Goal: Task Accomplishment & Management: Manage account settings

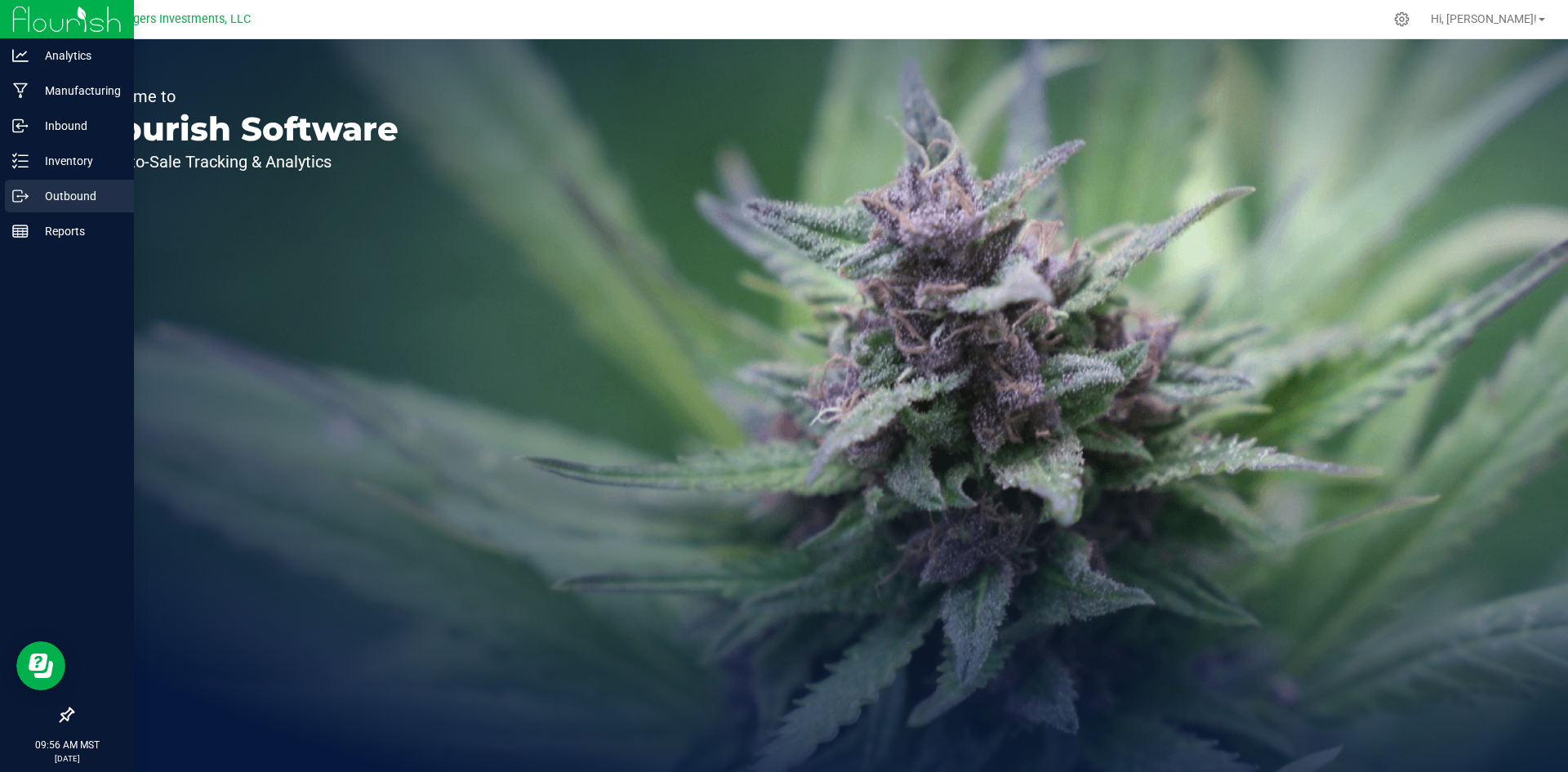
click at [86, 192] on p "Outbound" at bounding box center [77, 196] width 98 height 20
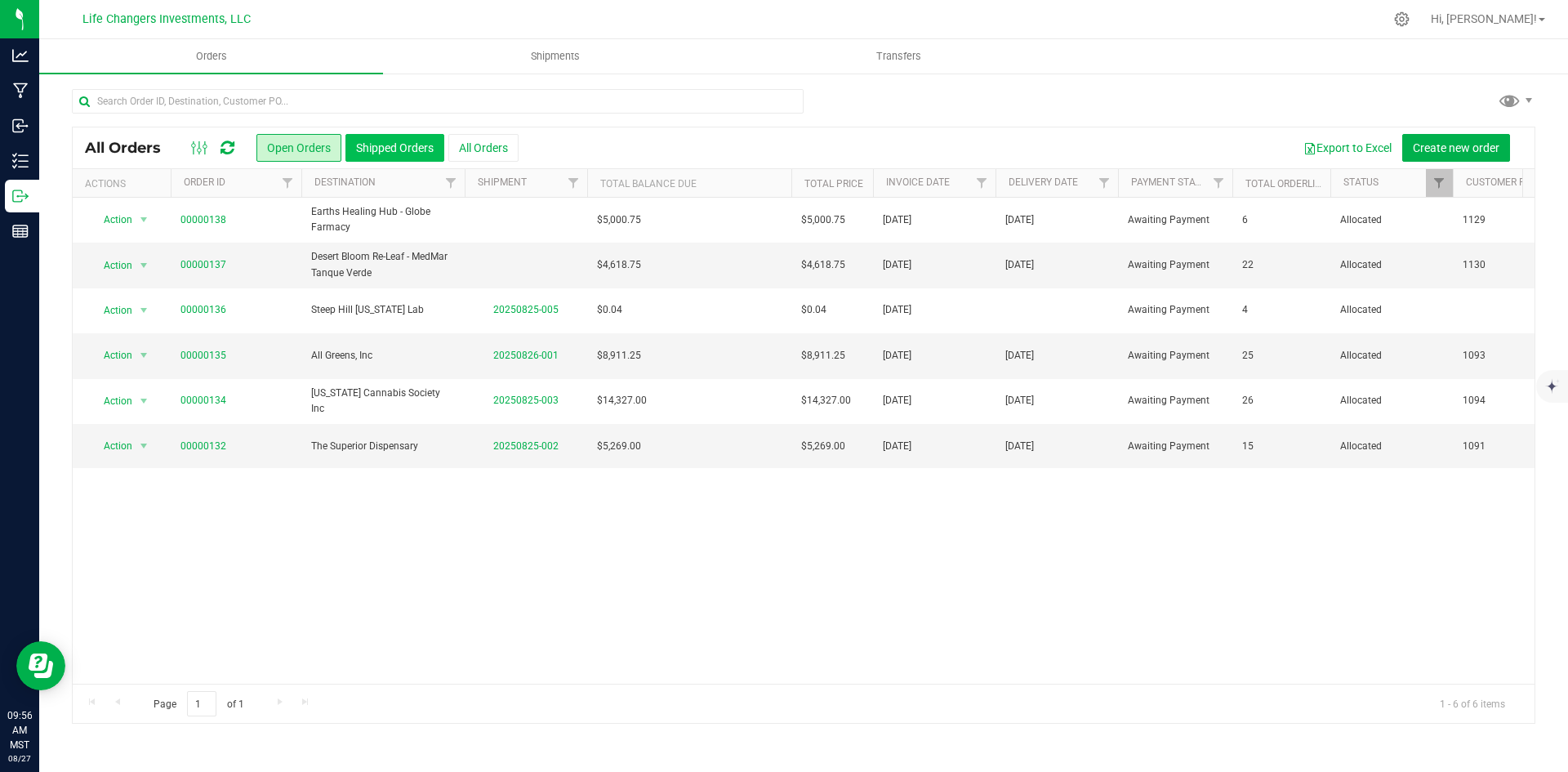
click at [383, 143] on button "Shipped Orders" at bounding box center [395, 148] width 99 height 28
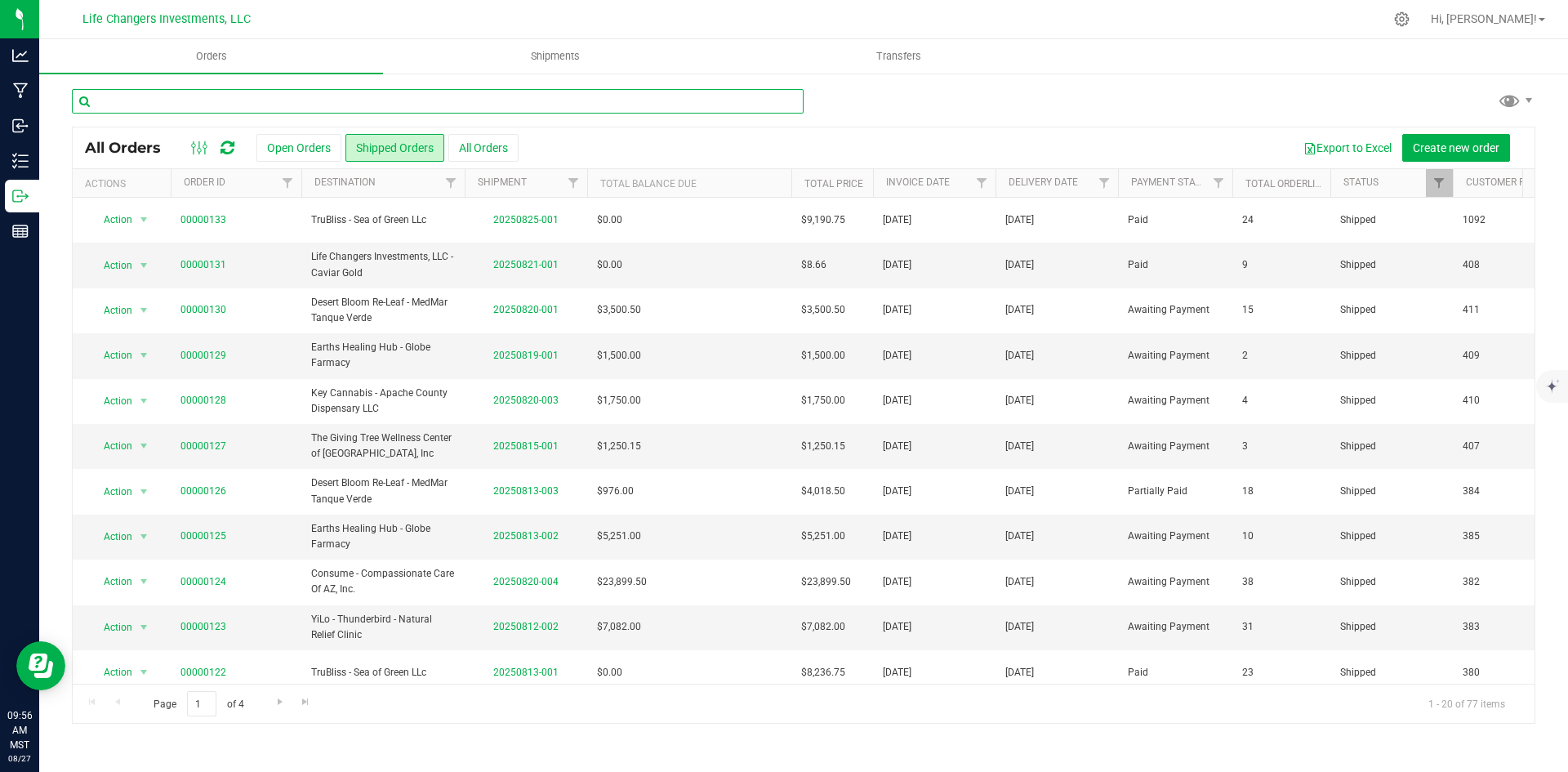
click at [233, 101] on input "text" at bounding box center [437, 101] width 731 height 25
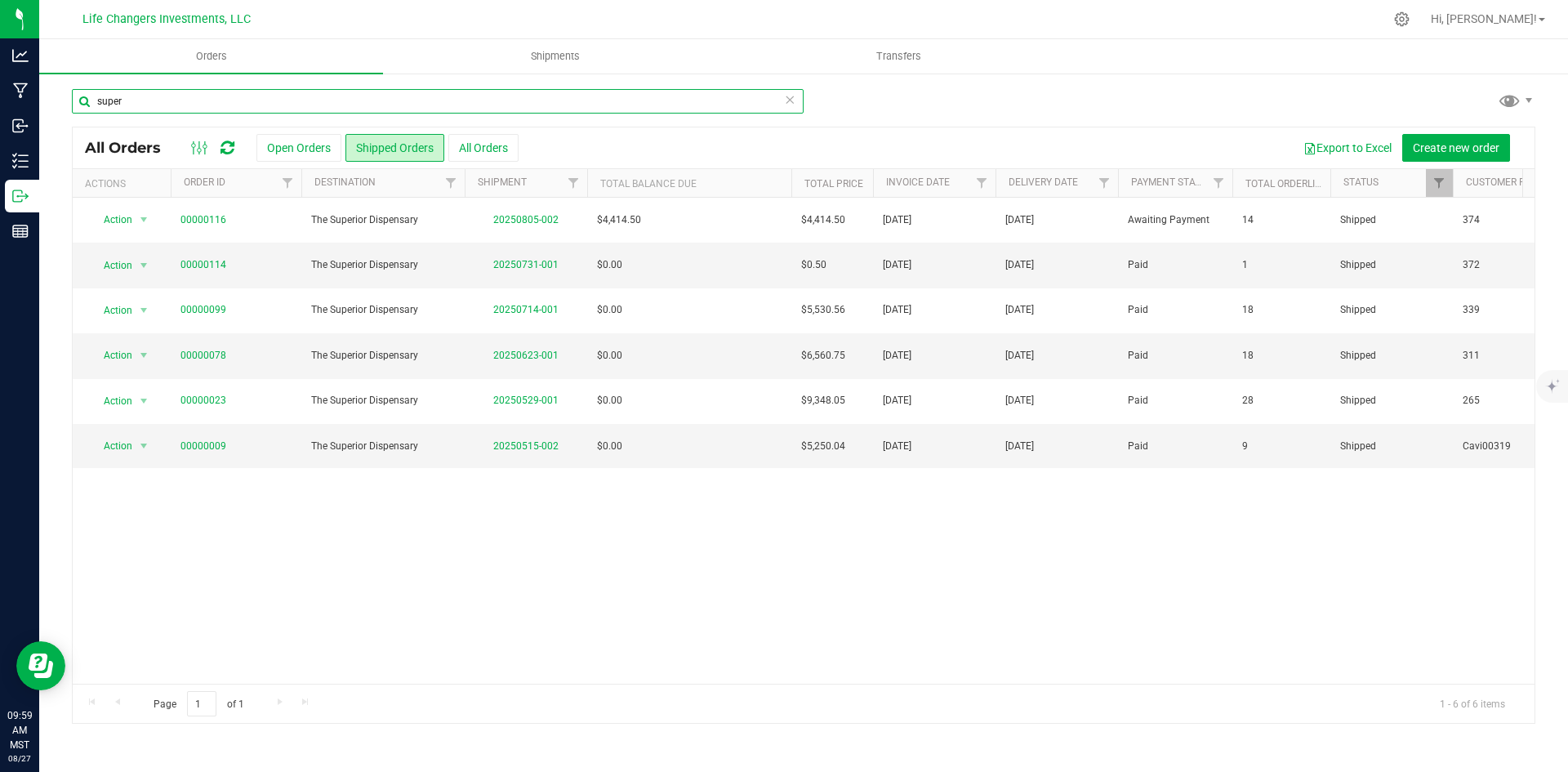
type input "super"
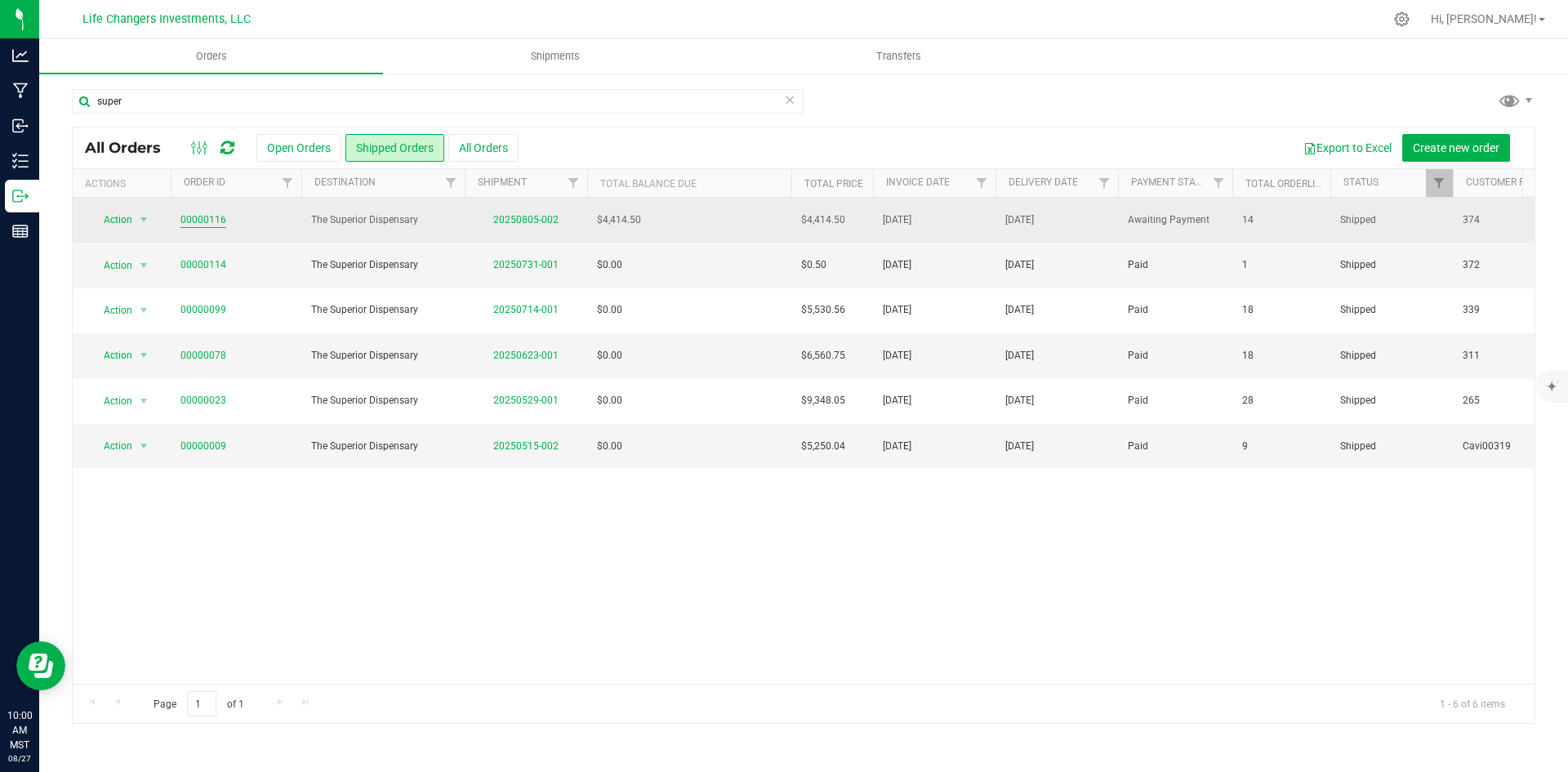
click at [206, 217] on link "00000116" at bounding box center [203, 220] width 46 height 16
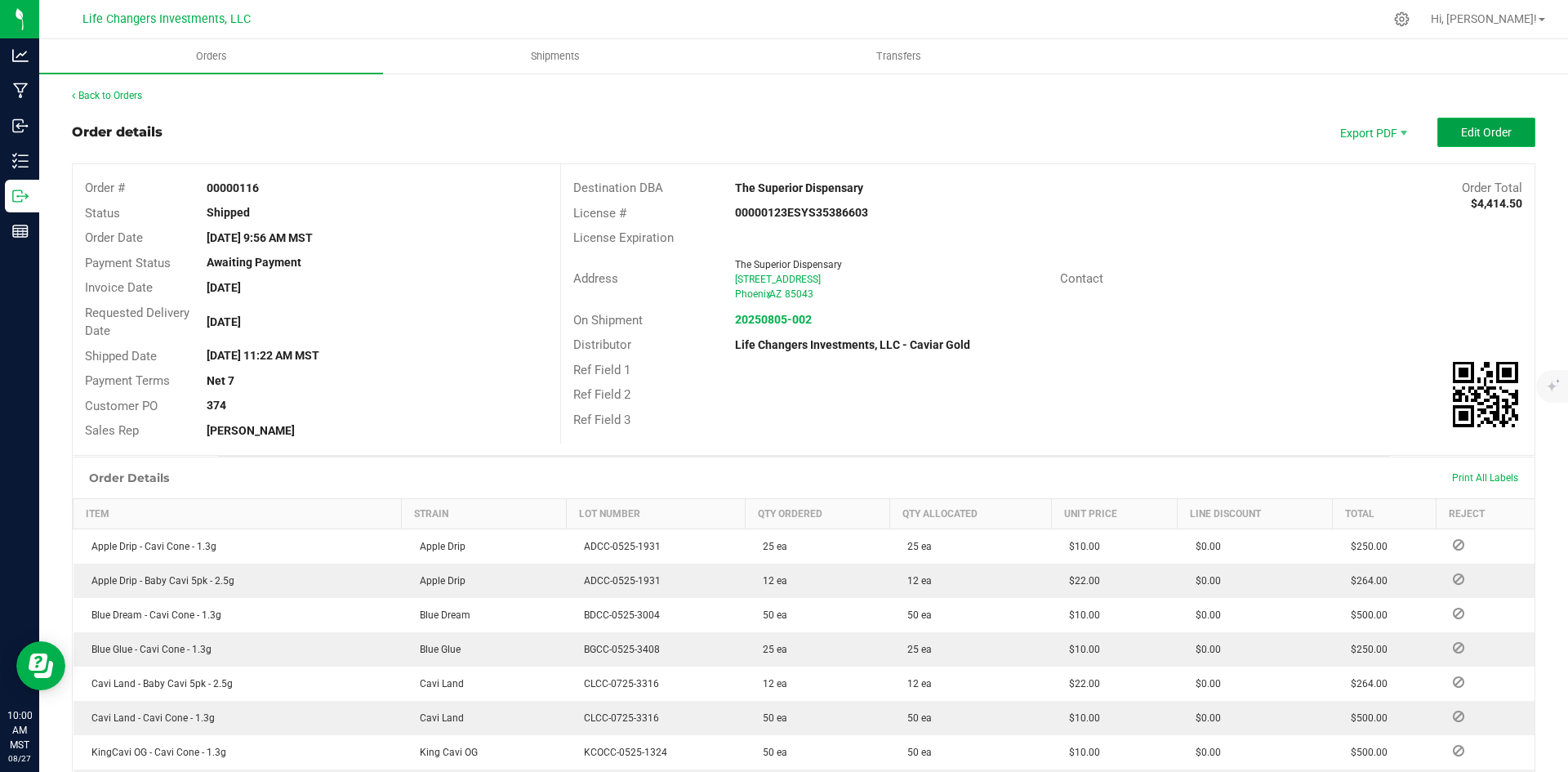
click at [1500, 133] on button "Edit Order" at bounding box center [1486, 133] width 98 height 30
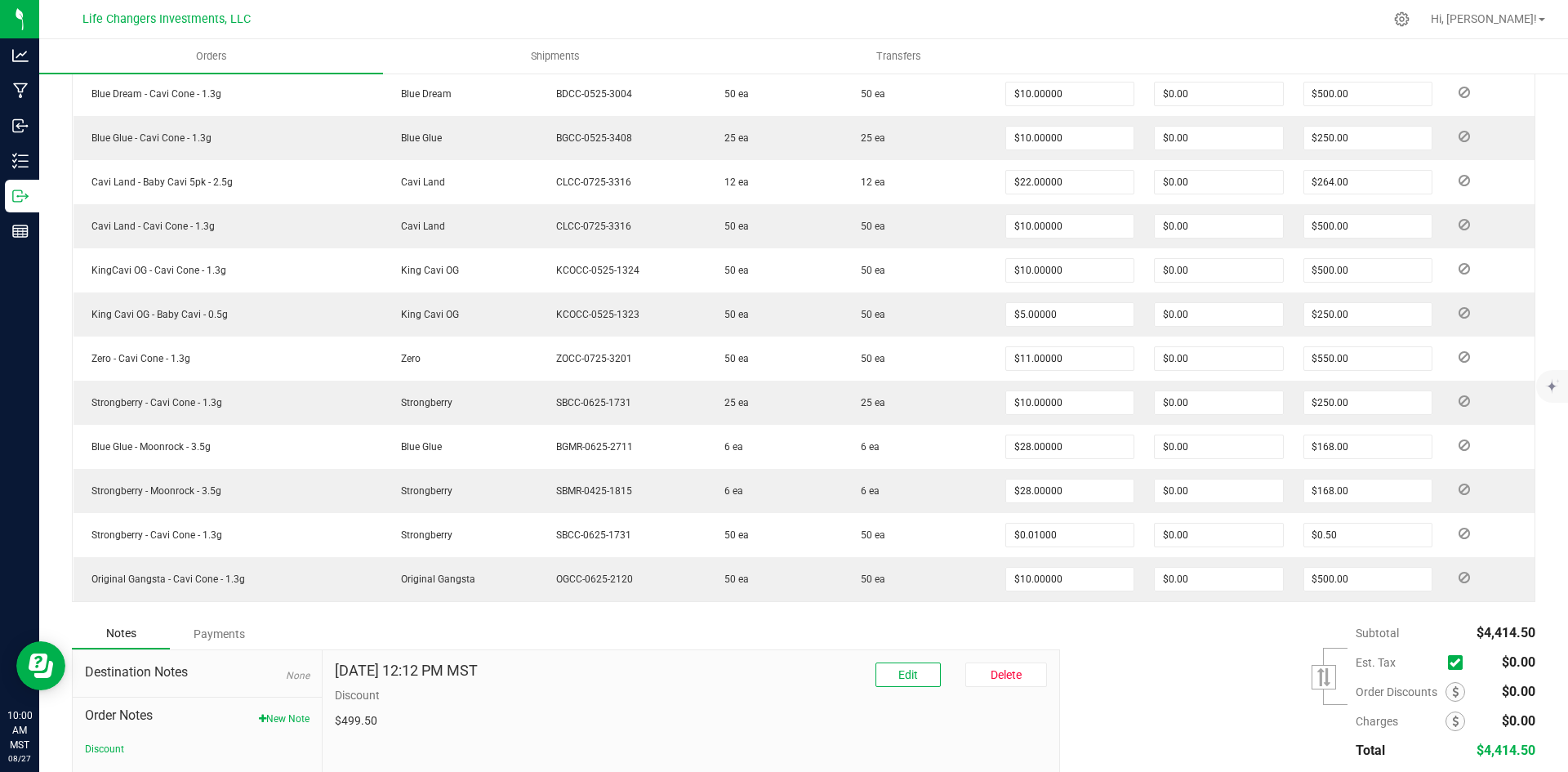
scroll to position [686, 0]
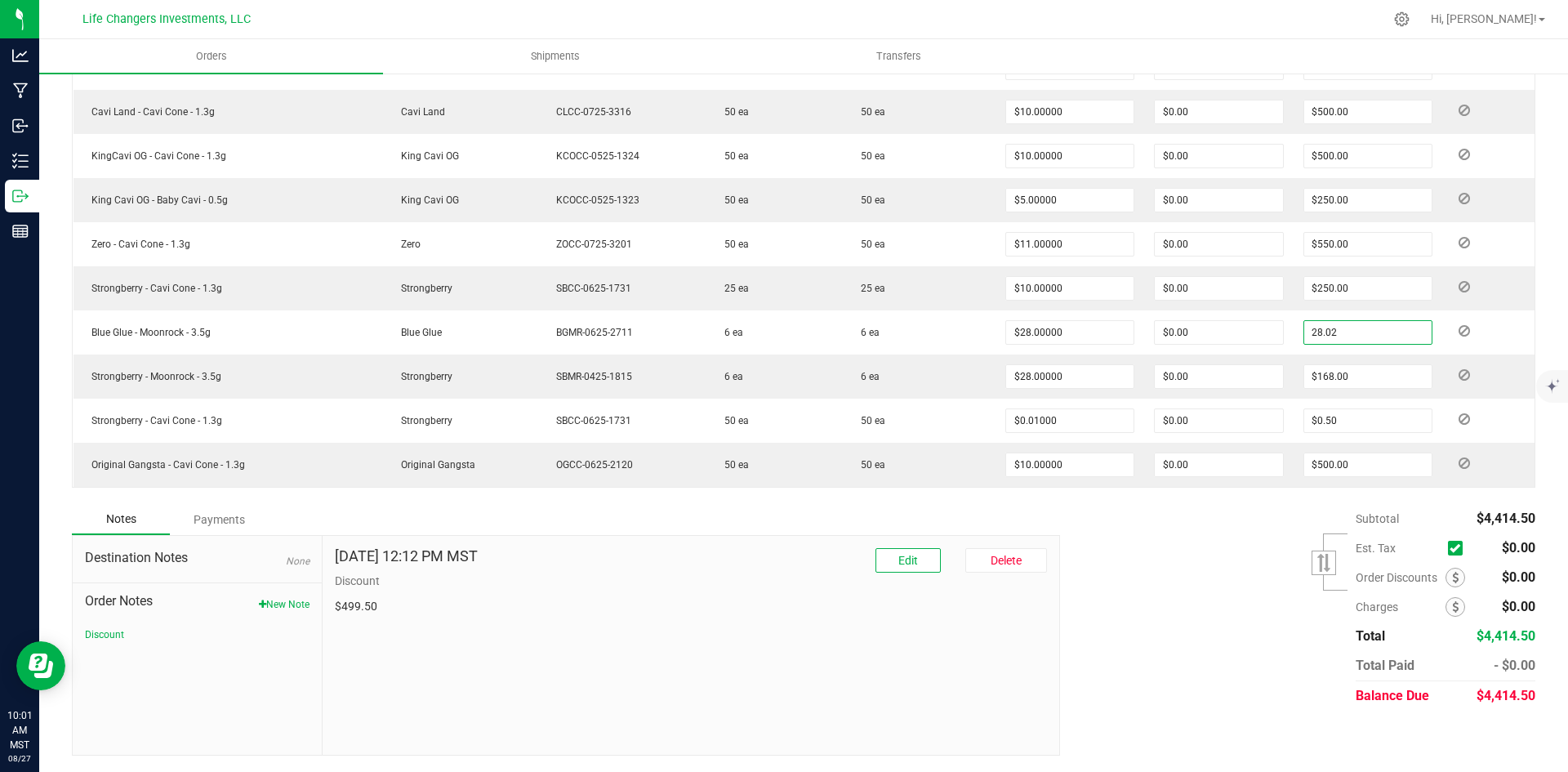
type input "28.02"
type input "$4.67000"
type input "$28.02"
click at [1232, 639] on div "Subtotal $4,414.50 Est. Tax" at bounding box center [1292, 607] width 488 height 207
click at [292, 605] on button "New Note" at bounding box center [285, 605] width 51 height 15
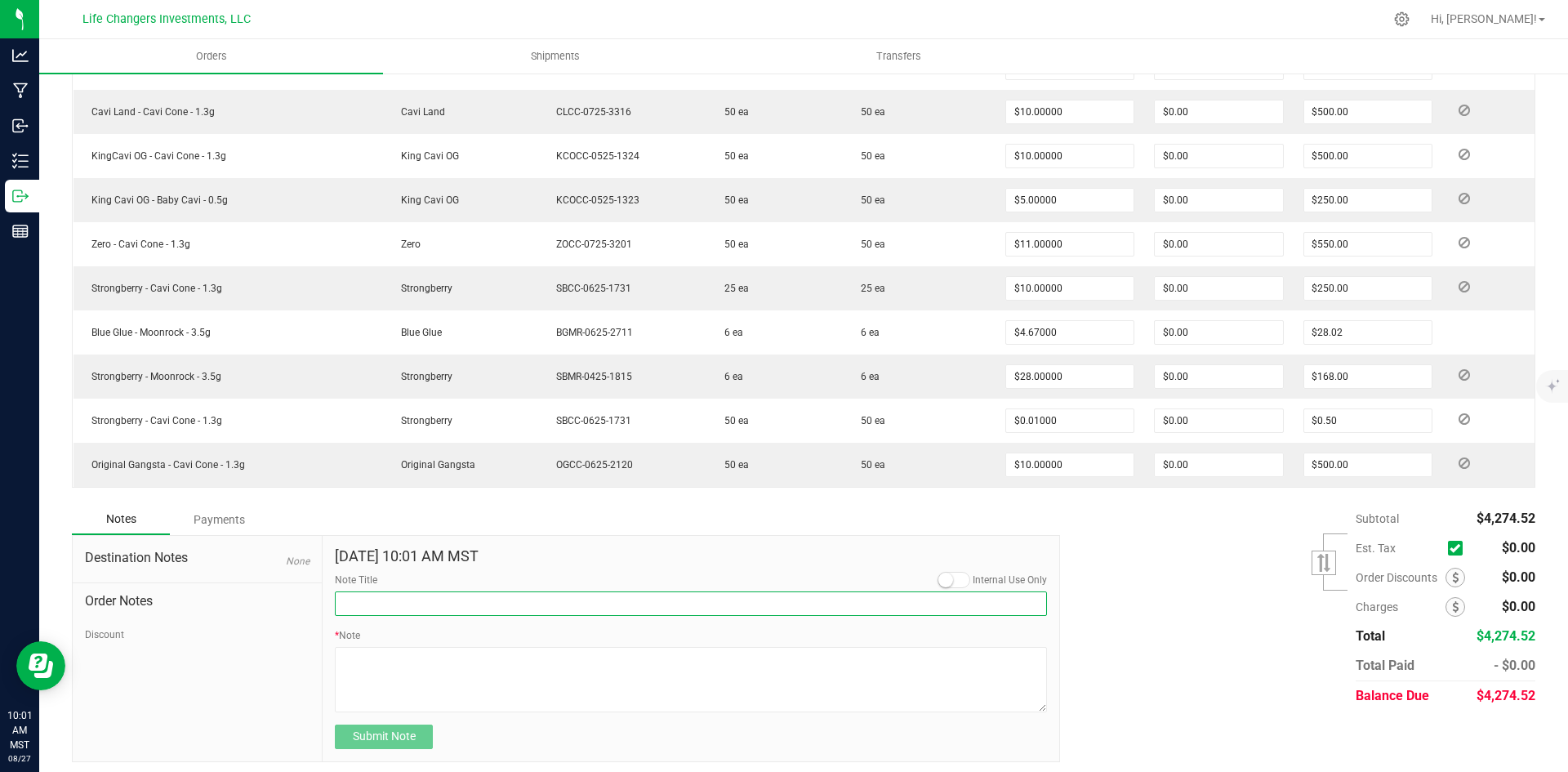
click at [364, 603] on input "Note Title" at bounding box center [691, 604] width 712 height 25
type input "Moonrock Discount"
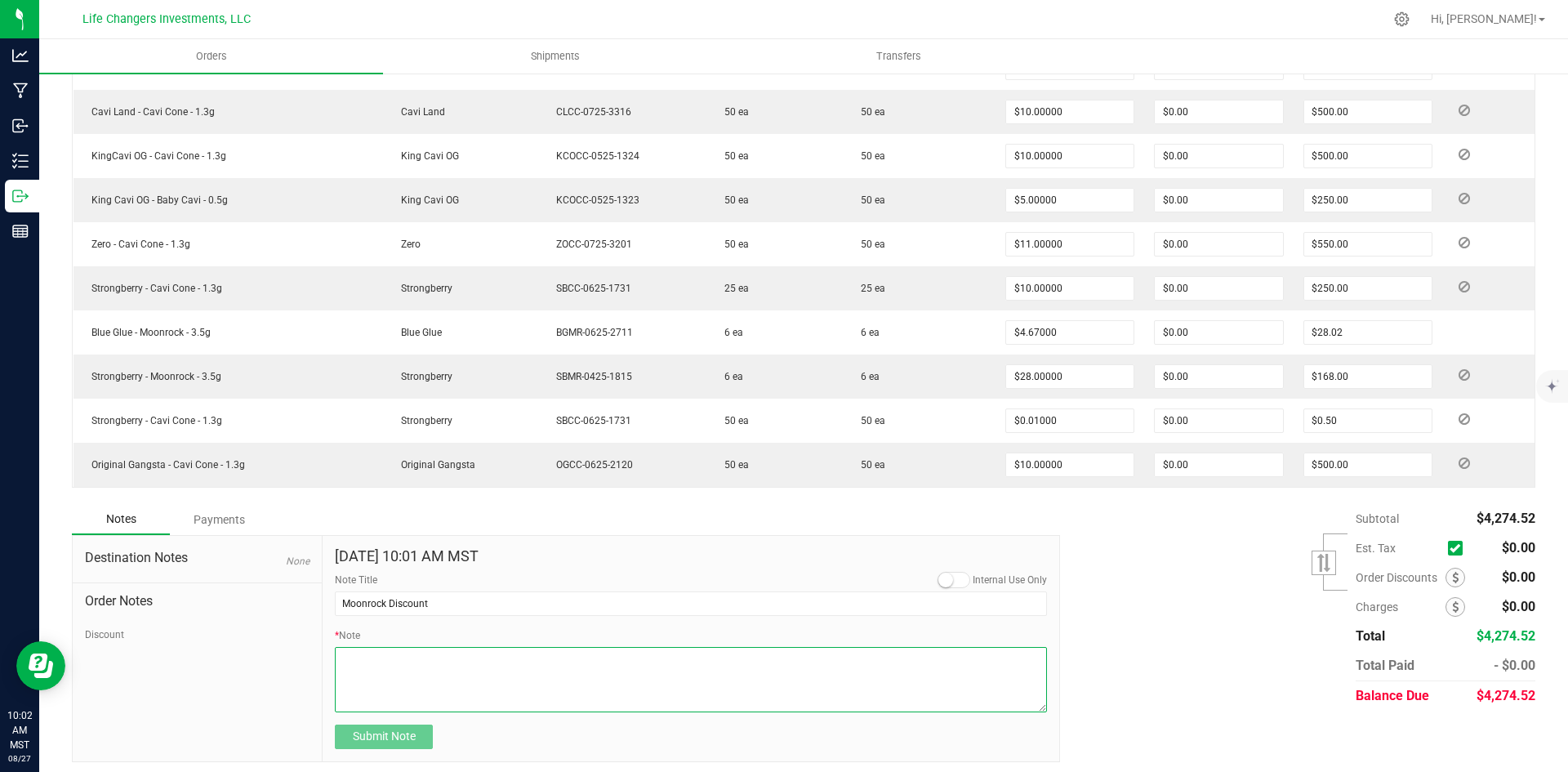
click at [390, 664] on textarea "* Note" at bounding box center [691, 679] width 712 height 65
type textarea "Anniversay [DATE] $139.98"
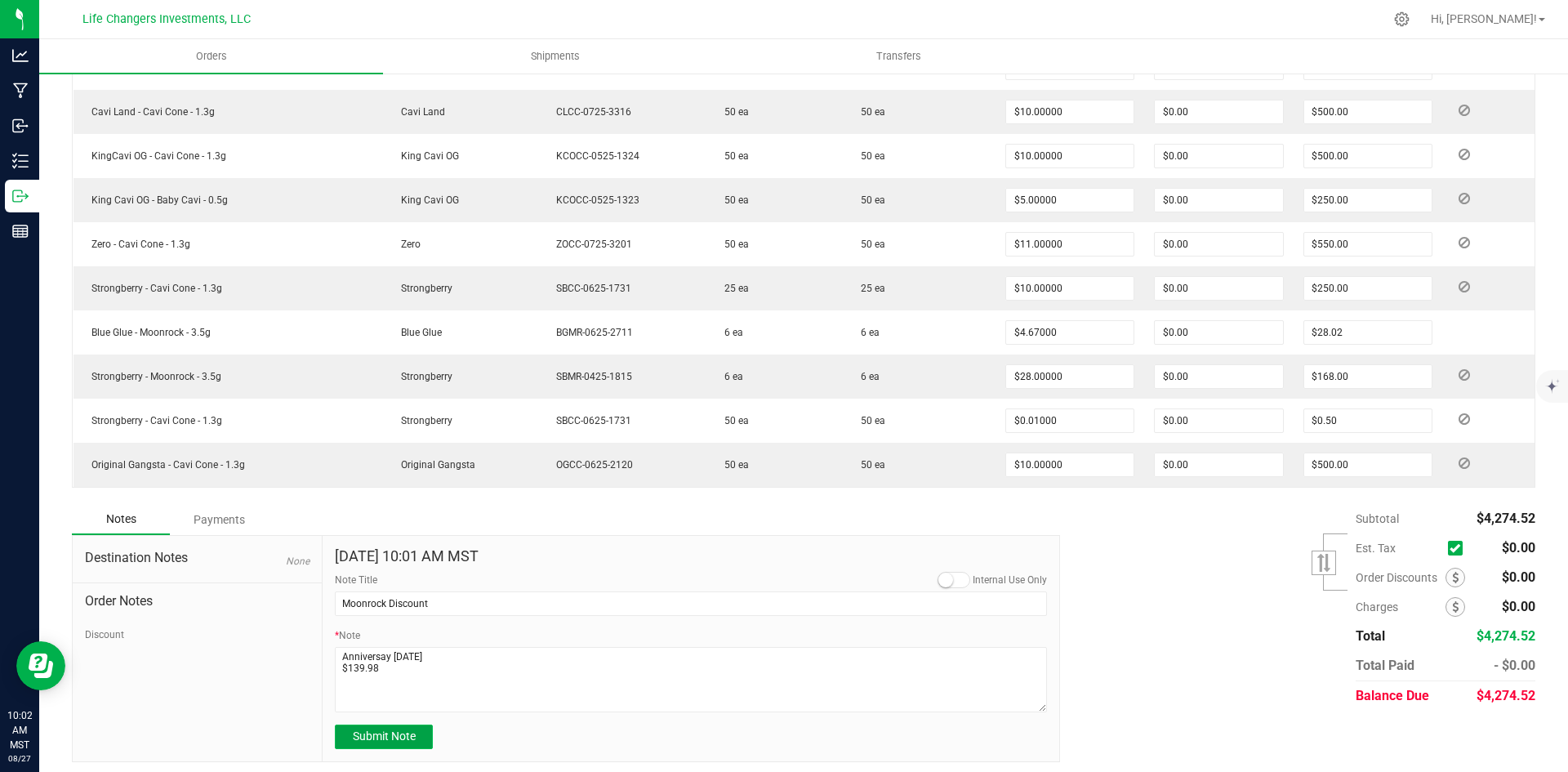
click at [386, 738] on span "Submit Note" at bounding box center [384, 736] width 63 height 13
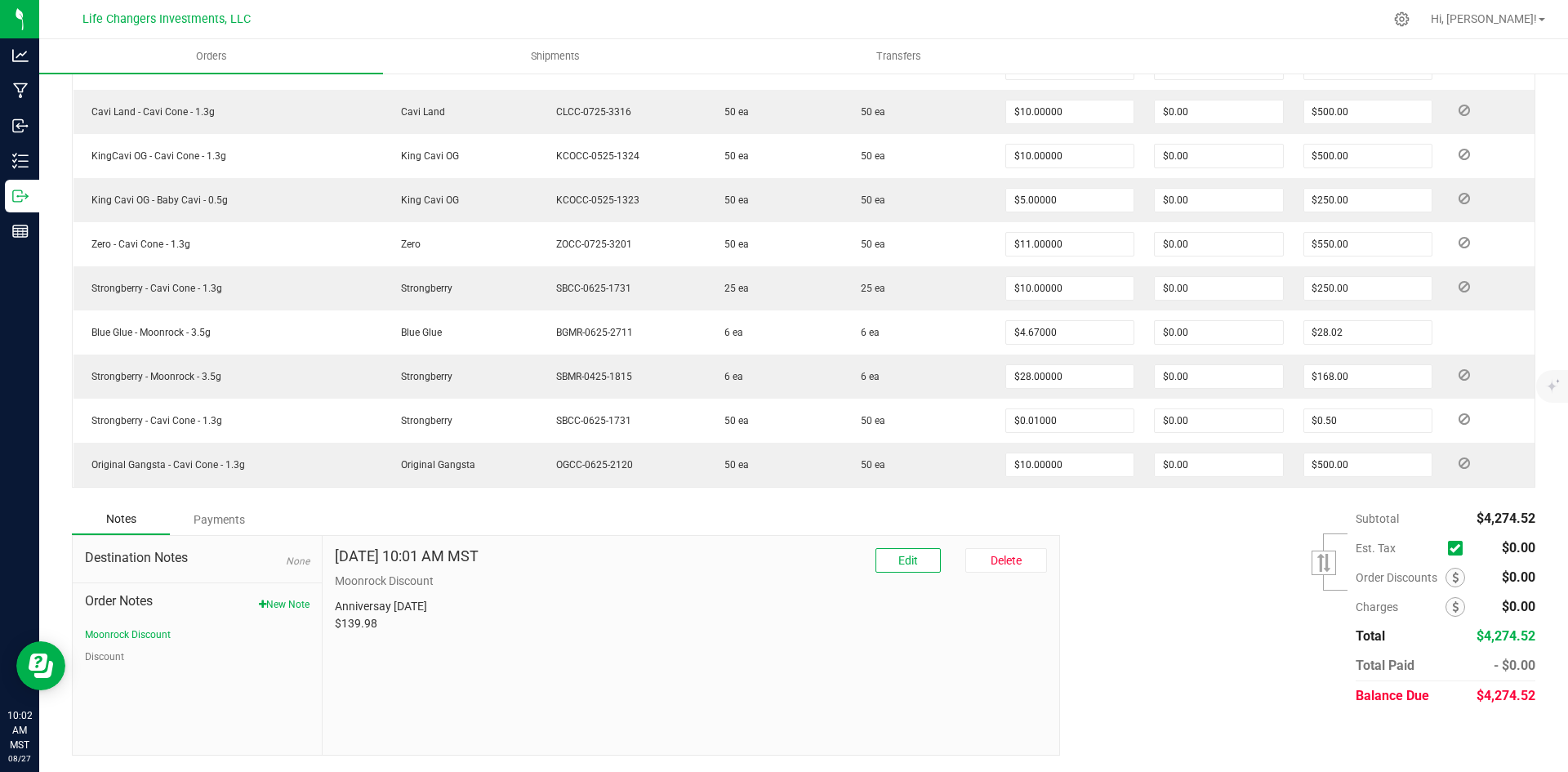
click at [1180, 702] on div "Subtotal $4,274.52 Est. Tax" at bounding box center [1292, 607] width 488 height 207
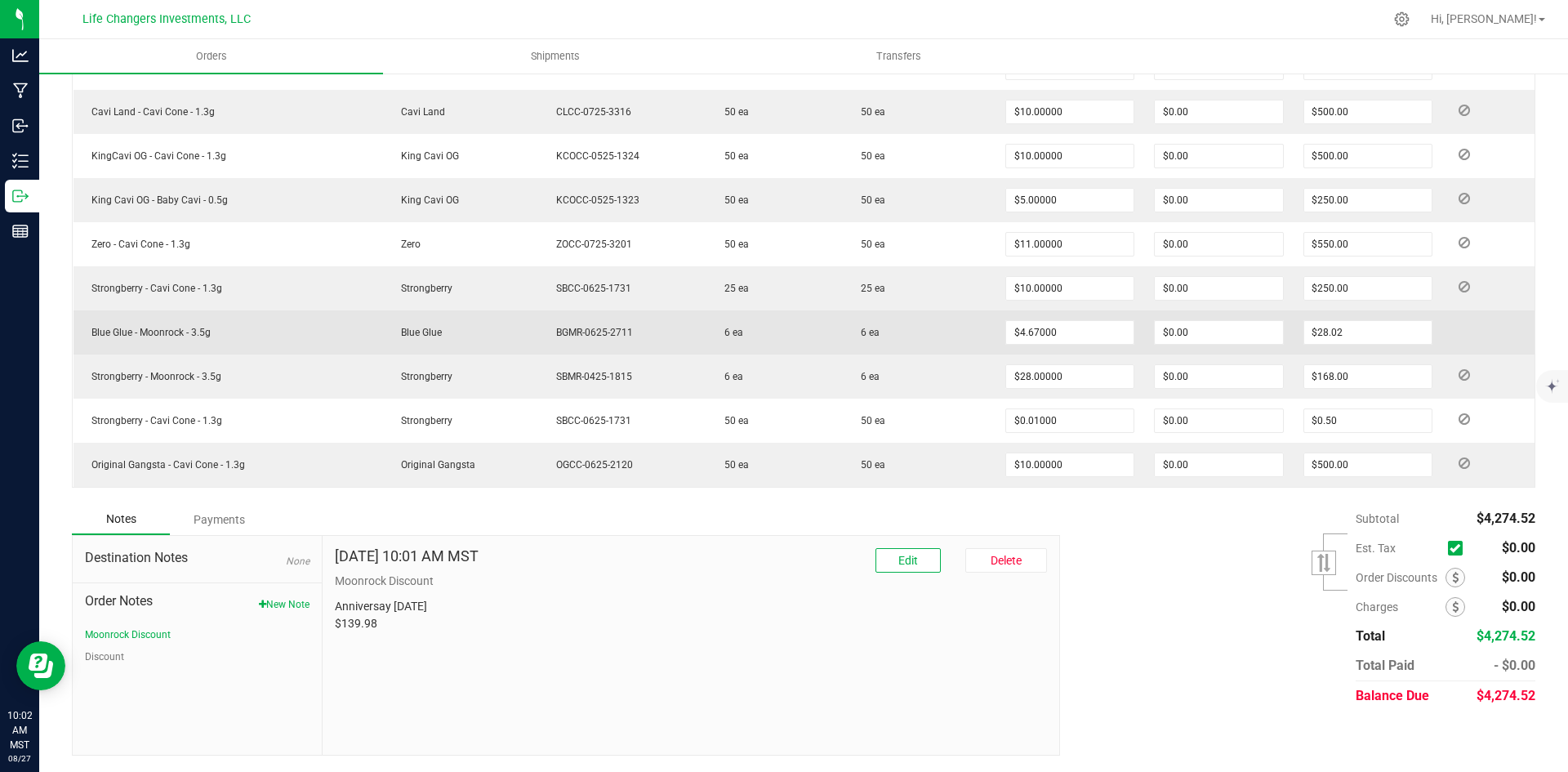
click at [1505, 333] on td at bounding box center [1488, 333] width 92 height 44
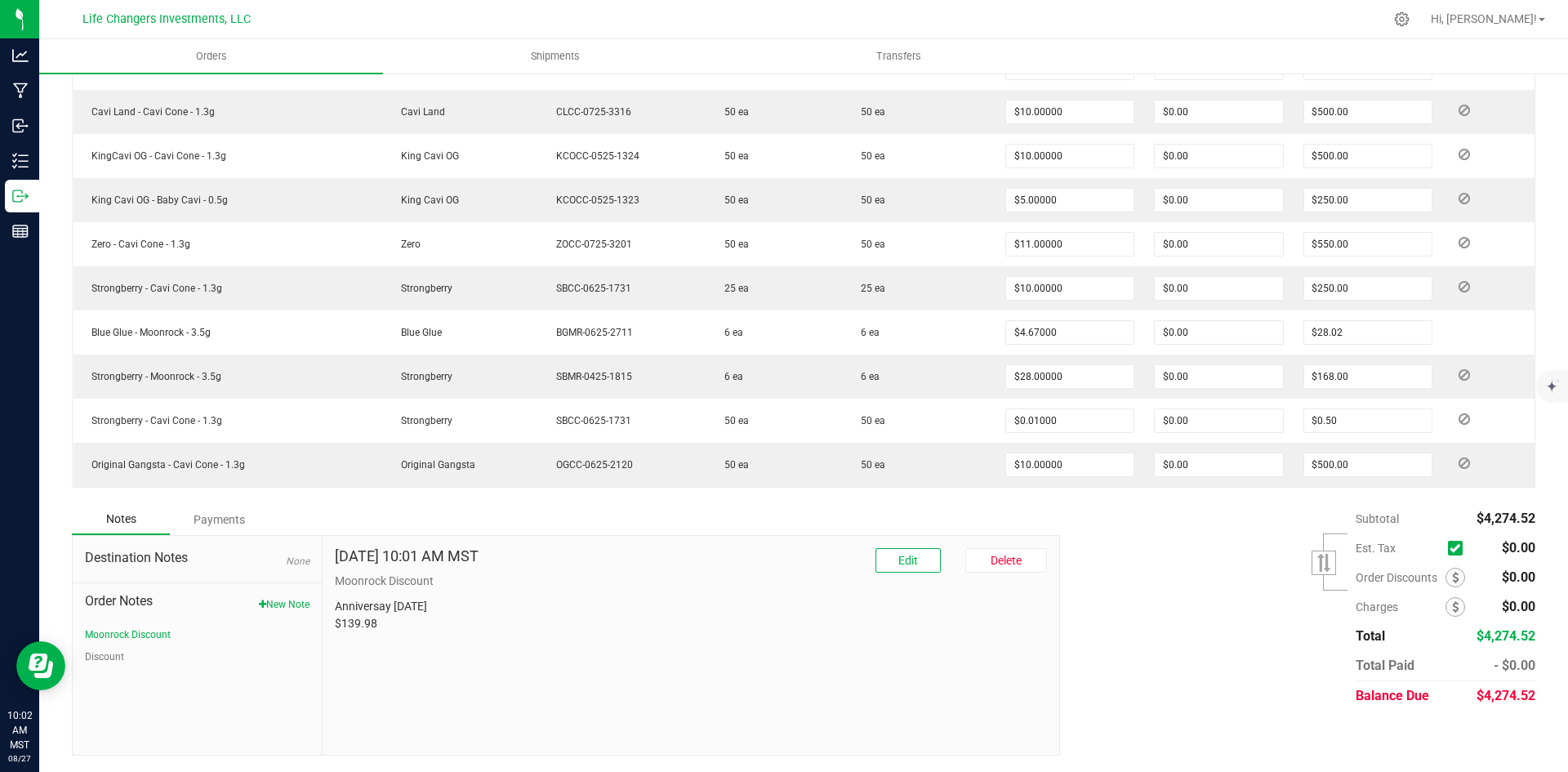
click at [1197, 640] on div "Subtotal $4,274.52 Est. Tax" at bounding box center [1292, 607] width 488 height 207
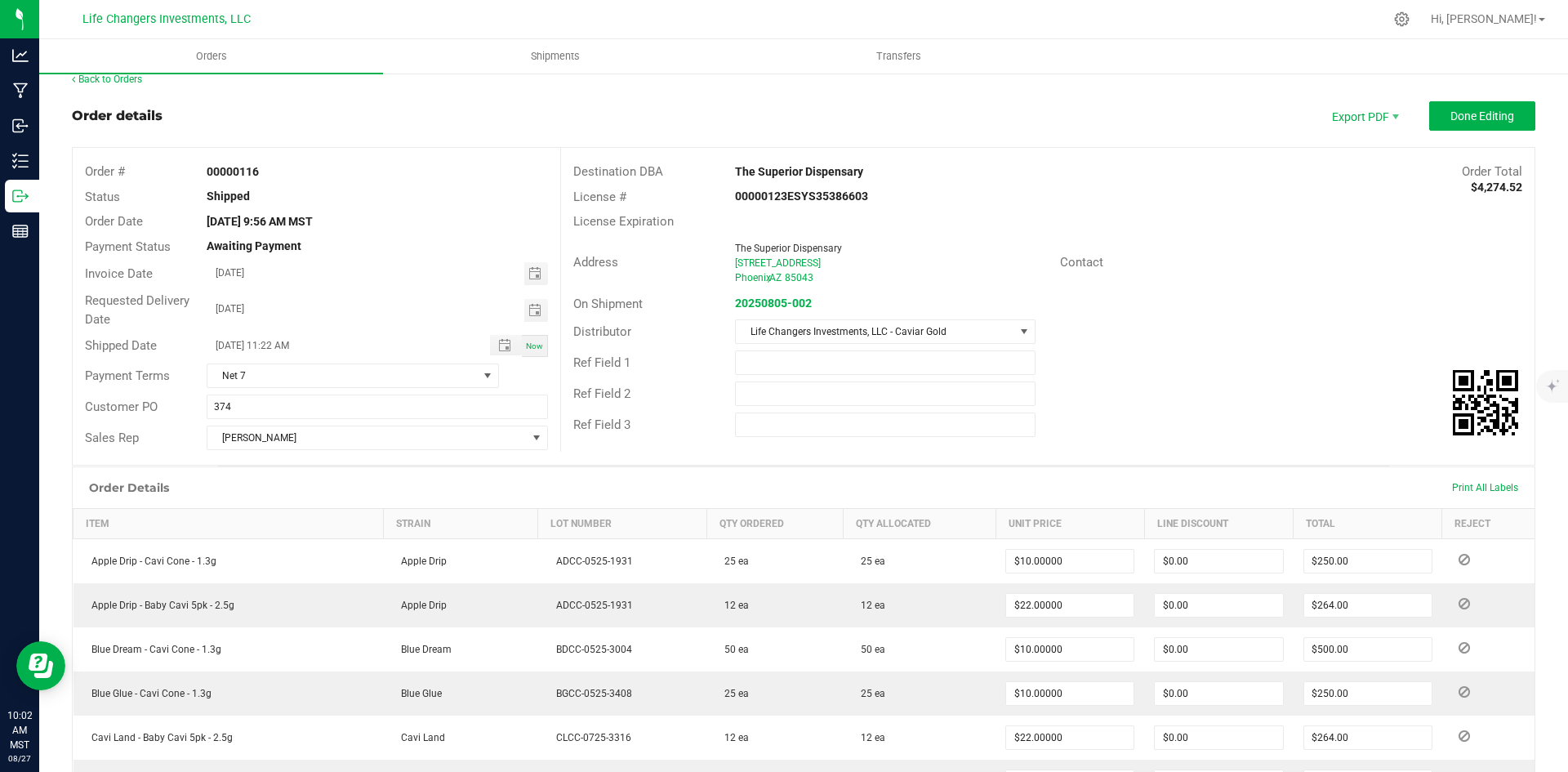
scroll to position [0, 0]
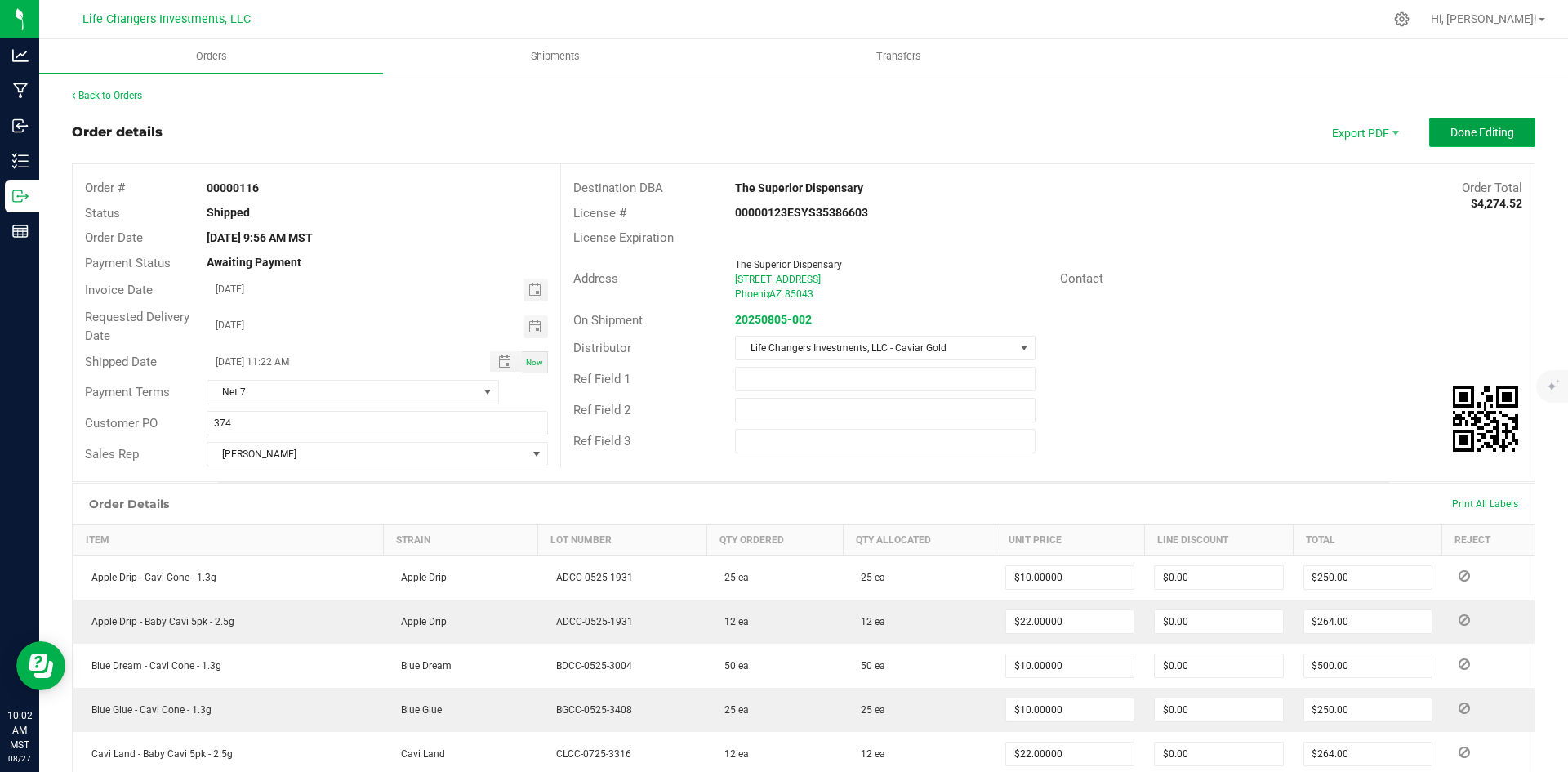
click at [1459, 128] on span "Done Editing" at bounding box center [1482, 133] width 63 height 13
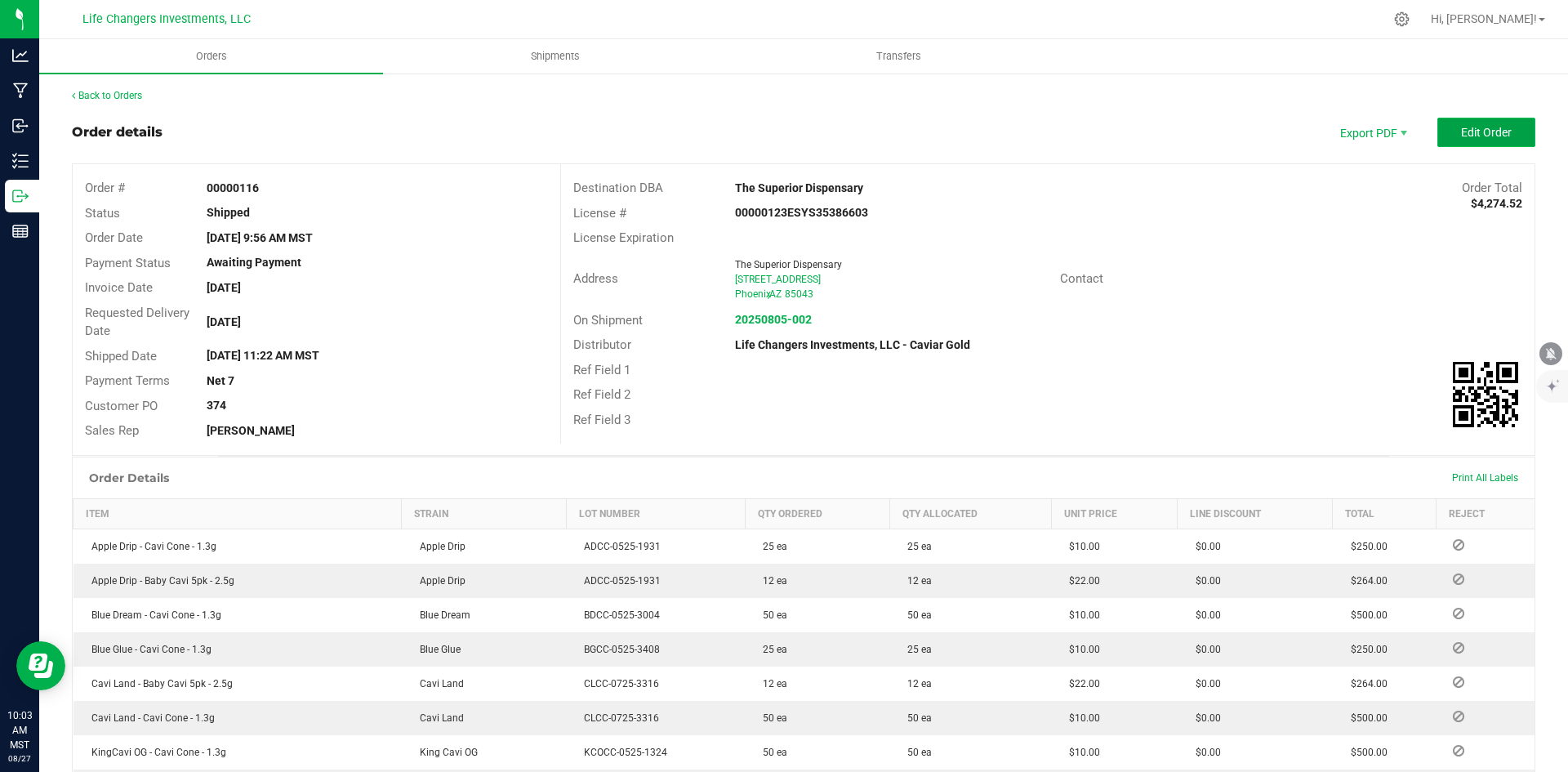
click at [1488, 132] on span "Edit Order" at bounding box center [1487, 133] width 51 height 13
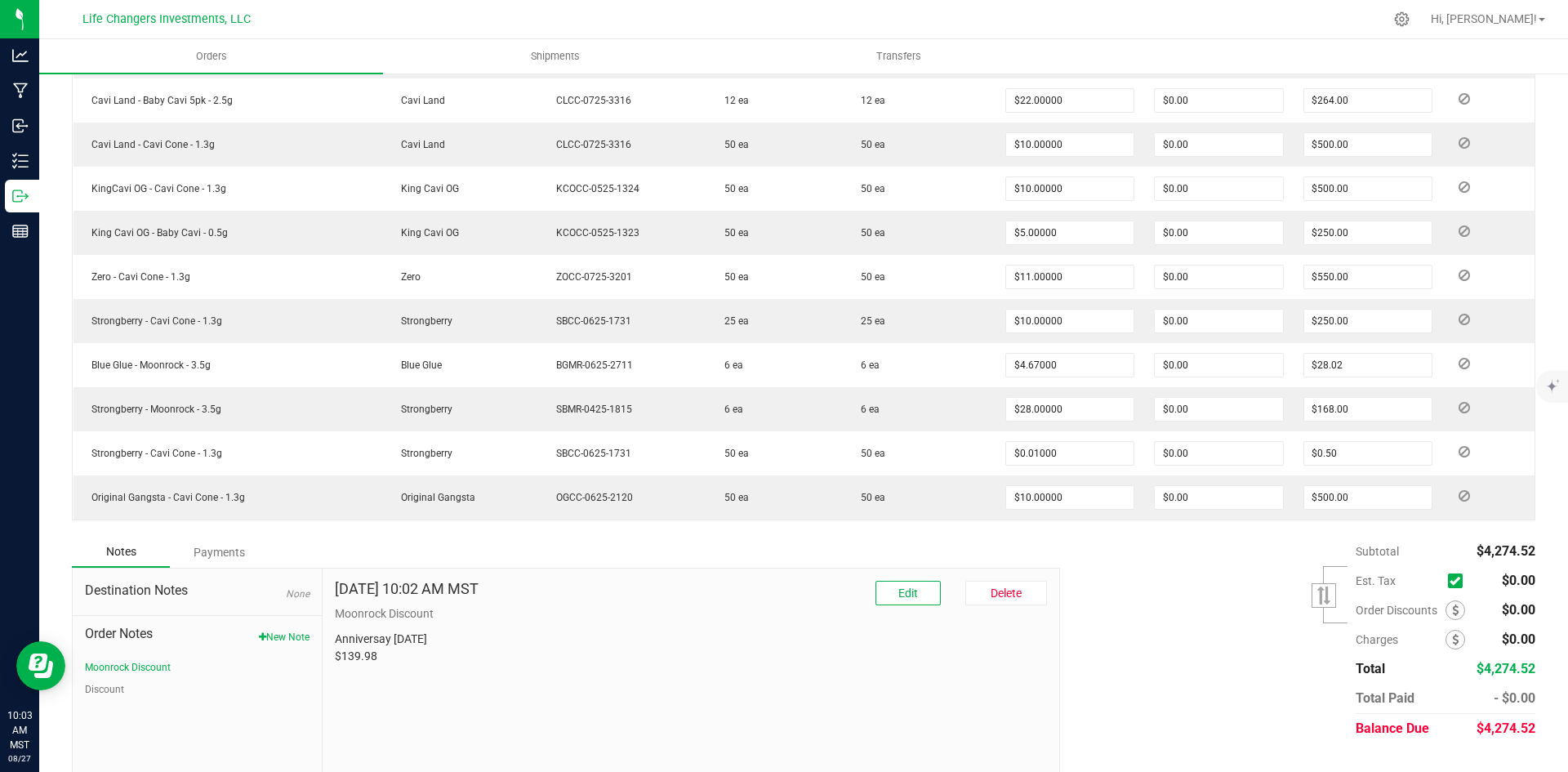
scroll to position [686, 0]
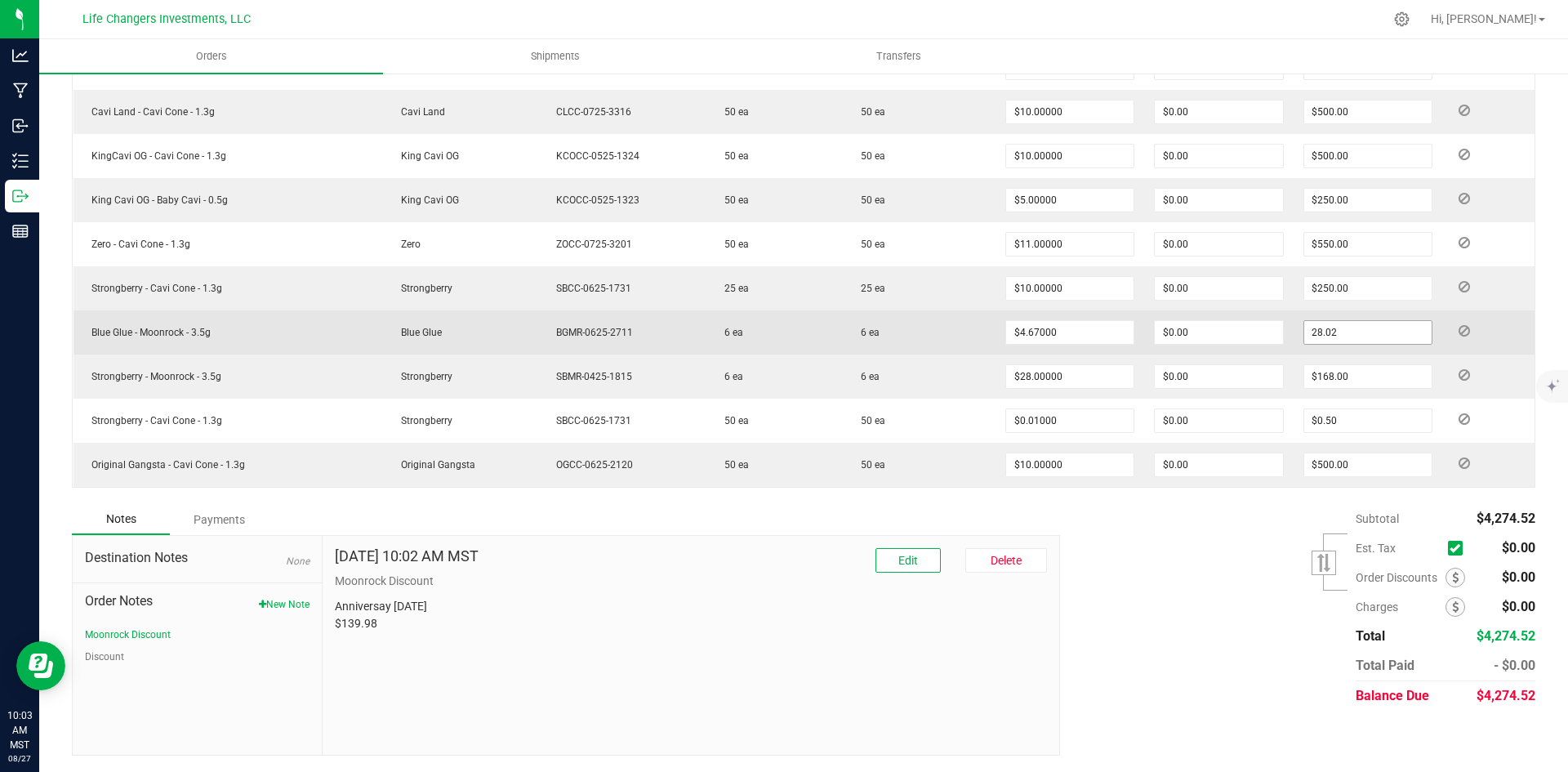
click at [1359, 323] on input "28.02" at bounding box center [1367, 333] width 128 height 23
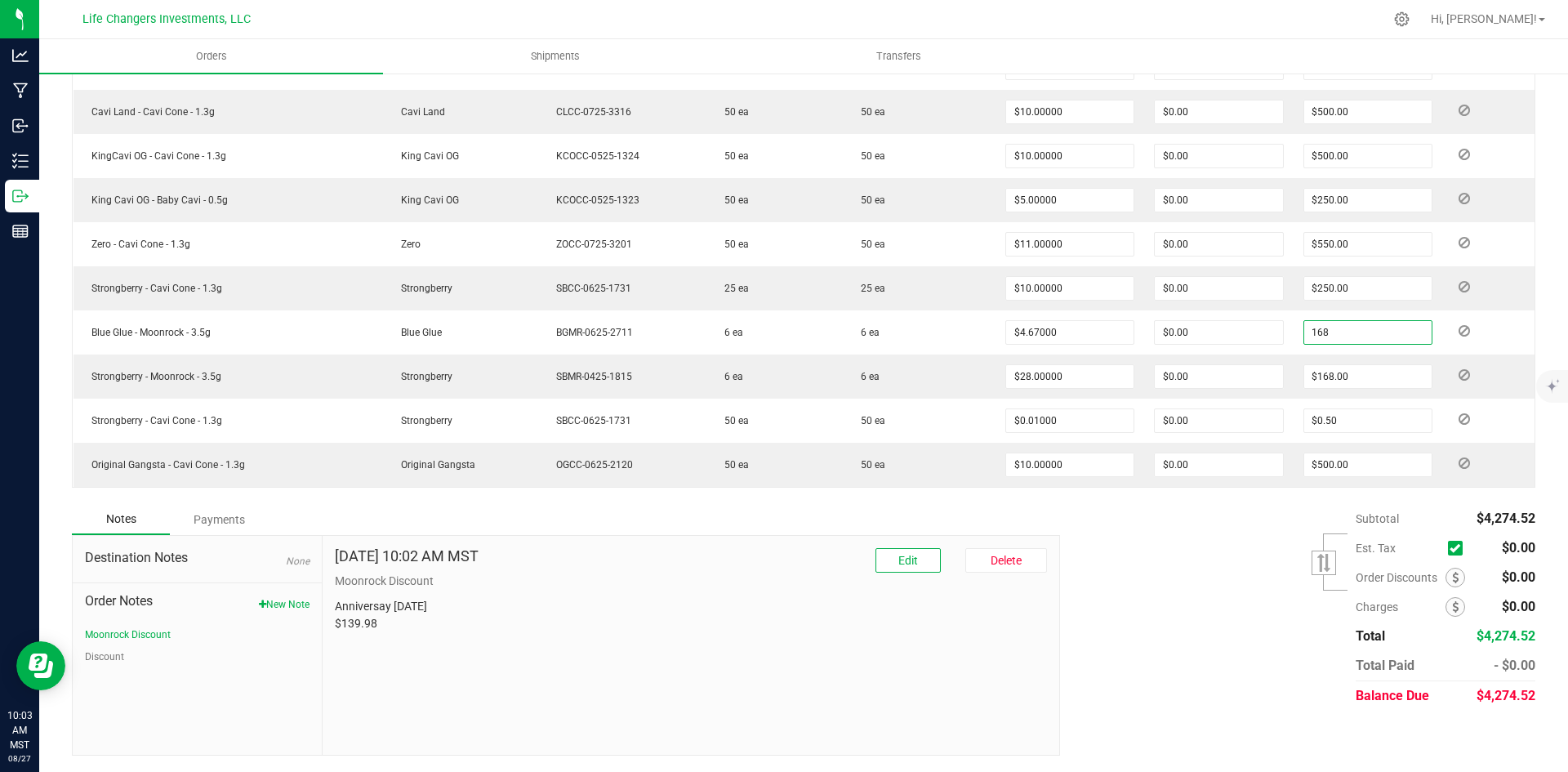
type input "168"
type input "$28.00000"
type input "$168.00"
click at [1247, 639] on div "Subtotal $4,274.52 Est. Tax" at bounding box center [1292, 607] width 488 height 207
click at [1008, 566] on span "Delete" at bounding box center [1006, 560] width 31 height 13
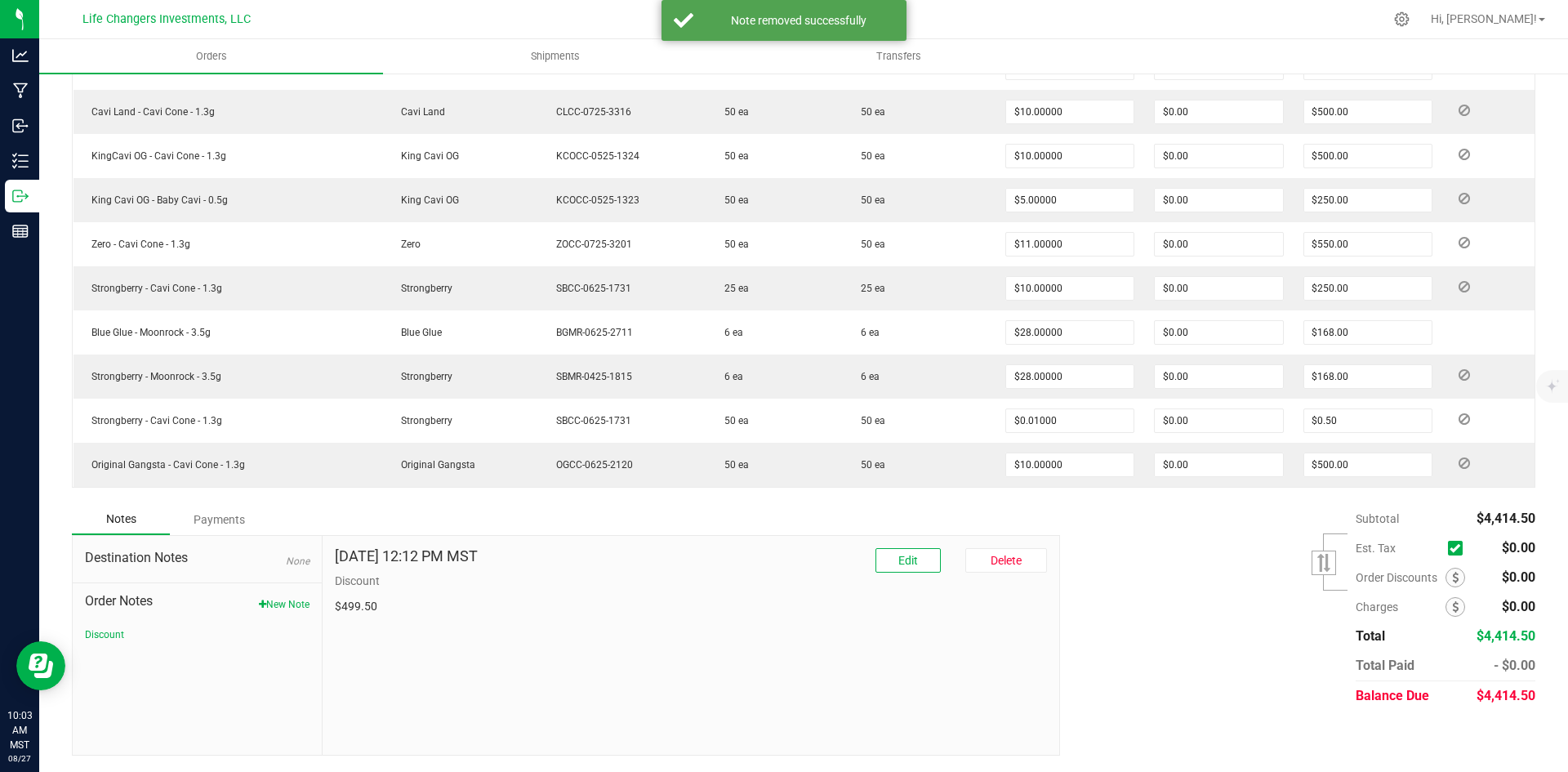
click at [1222, 608] on div "Subtotal $4,414.50 Est. Tax" at bounding box center [1292, 607] width 488 height 207
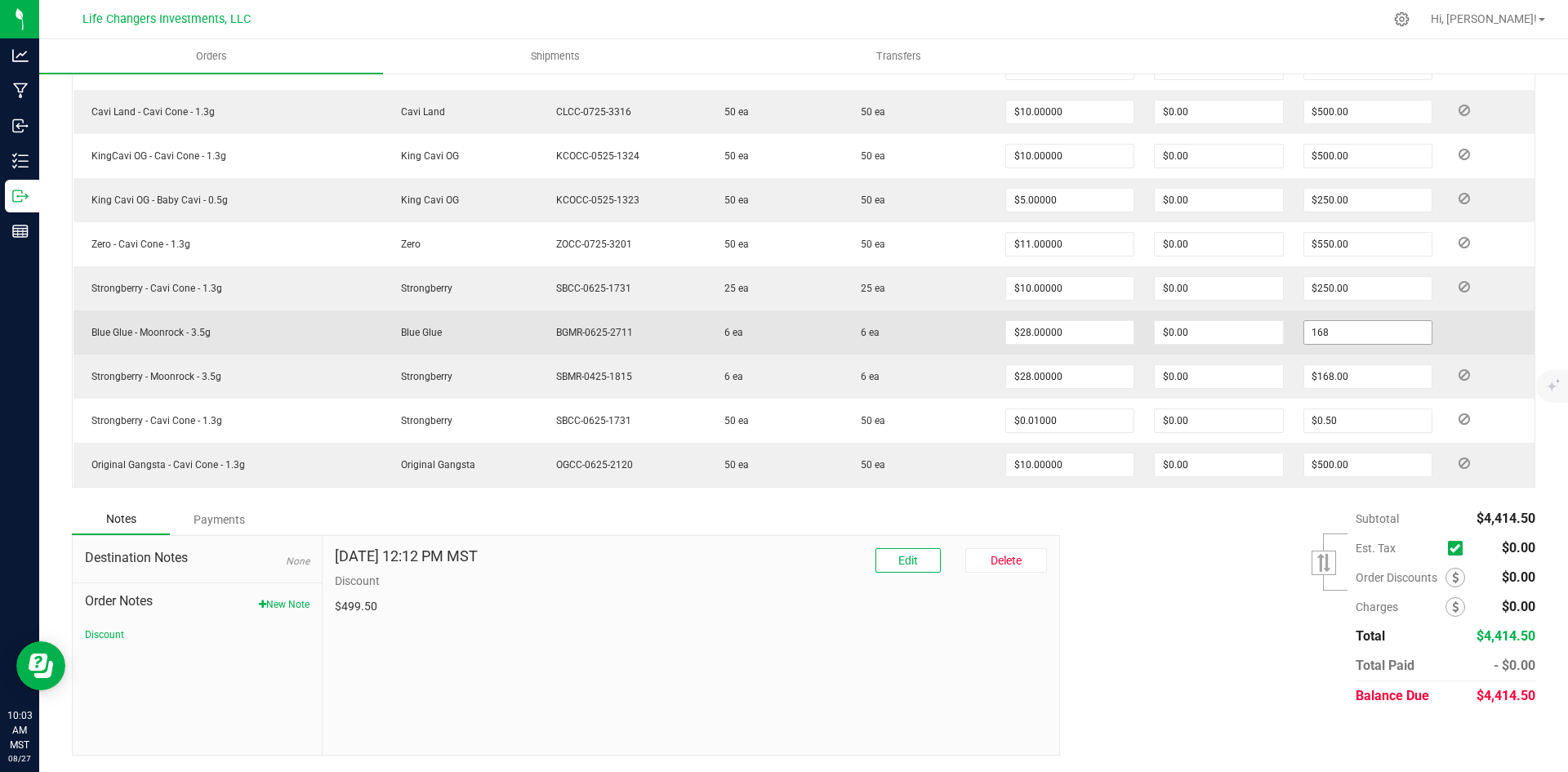
click at [1358, 332] on input "168" at bounding box center [1367, 333] width 128 height 23
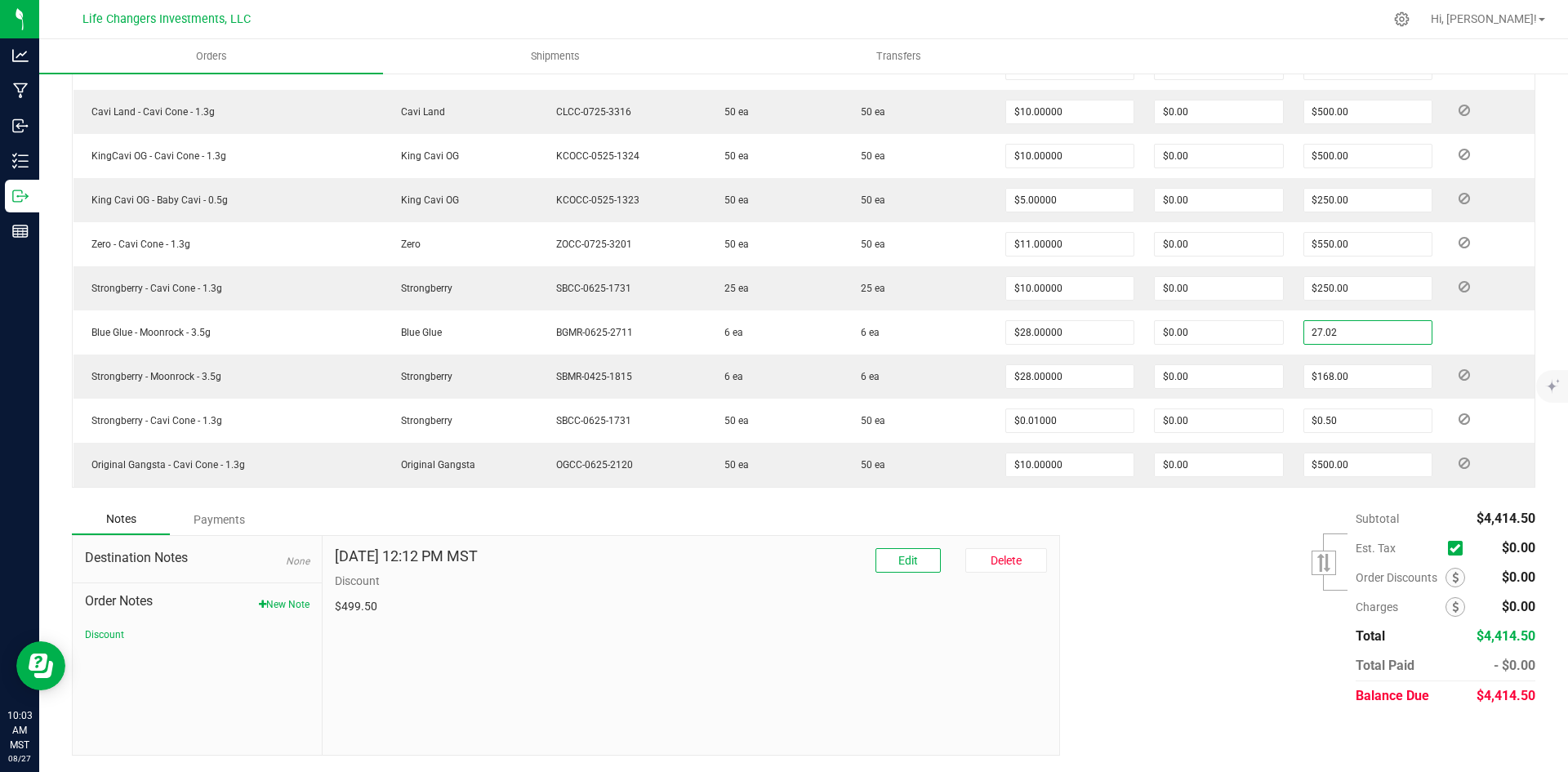
type input "27.02"
type input "$4.50333"
type input "$27.02"
click at [1172, 576] on div "Subtotal $4,414.50 Est. Tax" at bounding box center [1292, 607] width 488 height 207
click at [1155, 550] on div "Subtotal $4,414.50 Est. Tax" at bounding box center [1292, 607] width 488 height 207
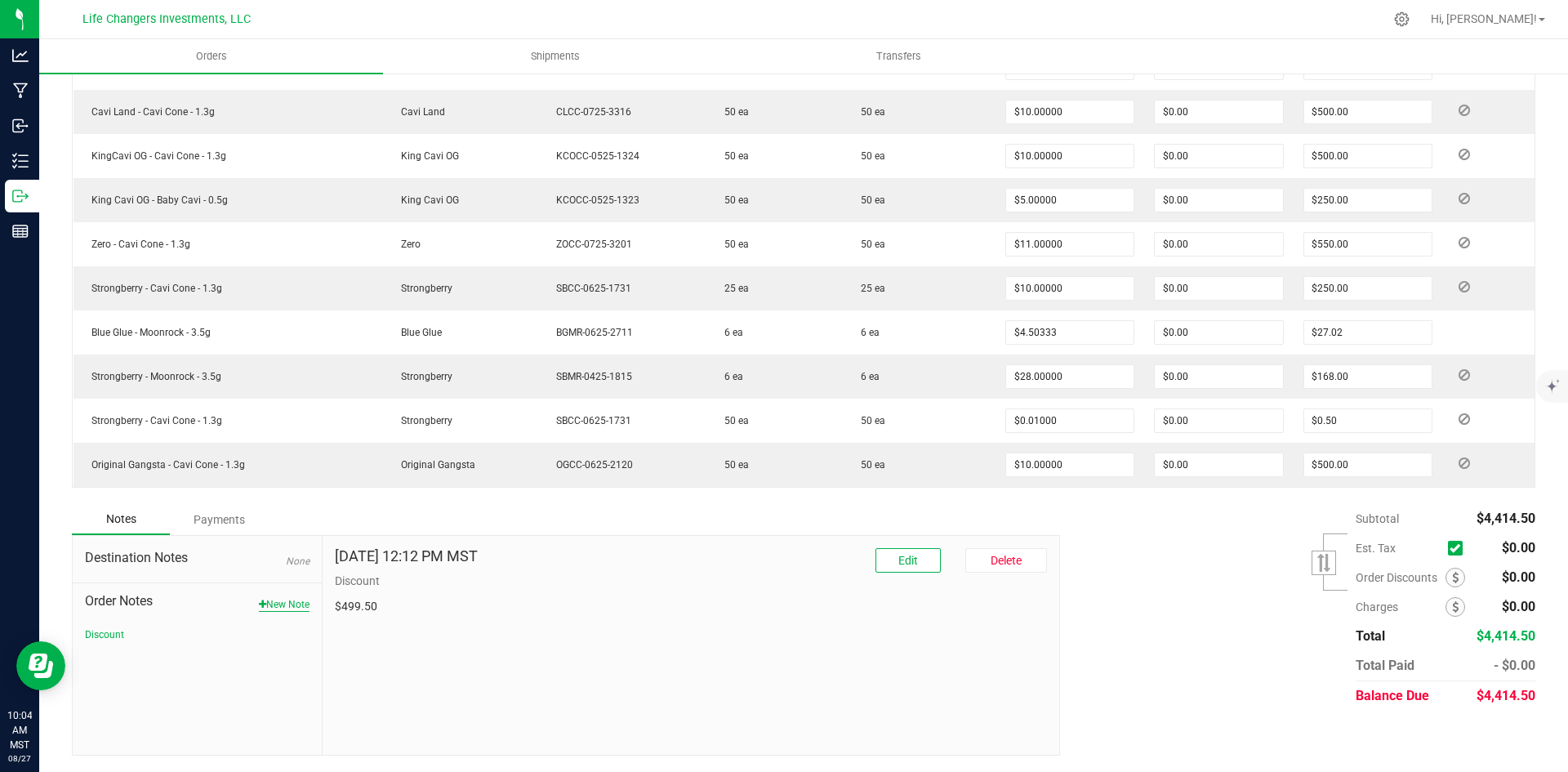
click at [268, 600] on button "New Note" at bounding box center [285, 605] width 51 height 15
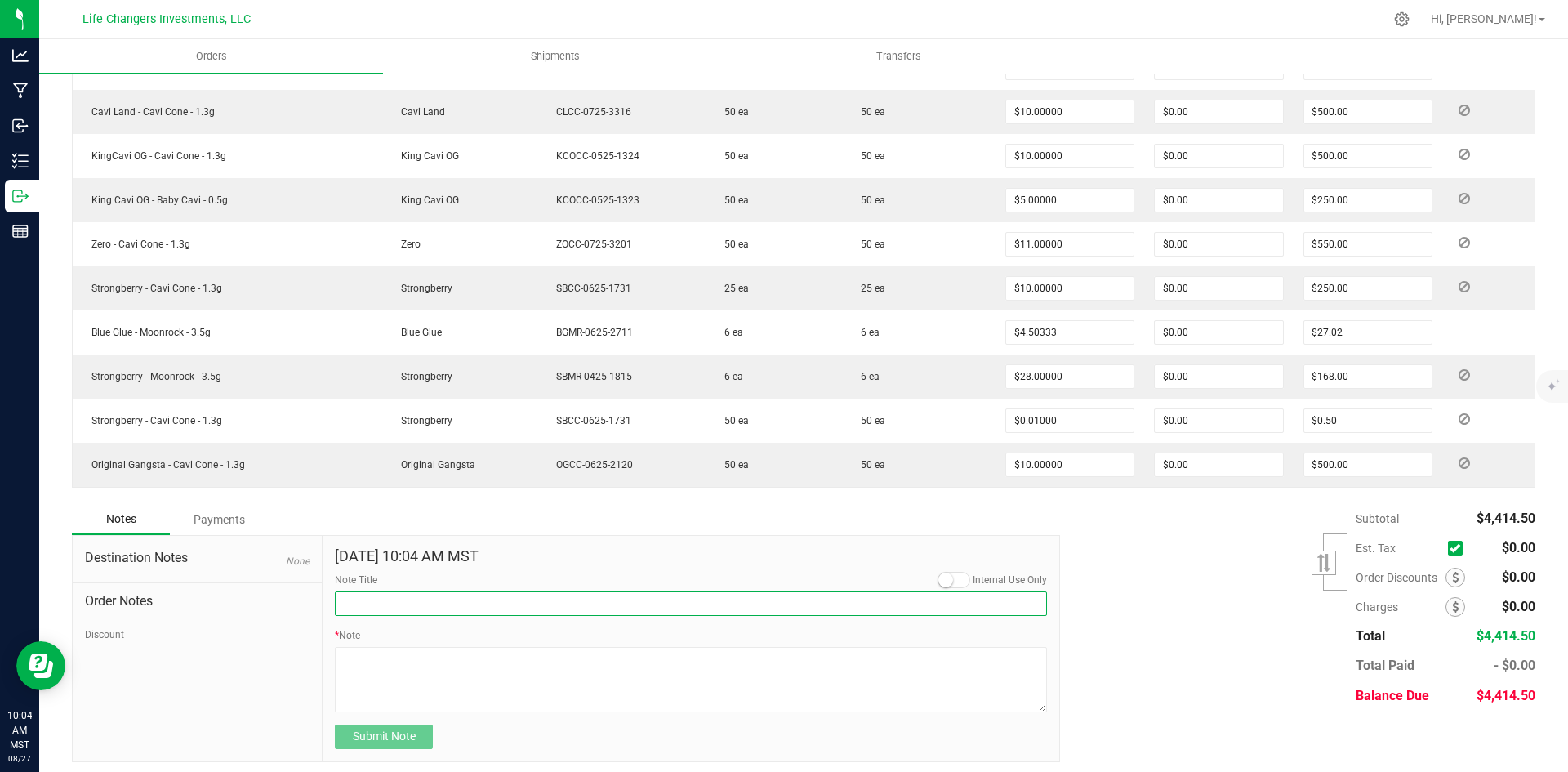
click at [384, 602] on input "Note Title" at bounding box center [691, 604] width 712 height 25
type input "Order Discount"
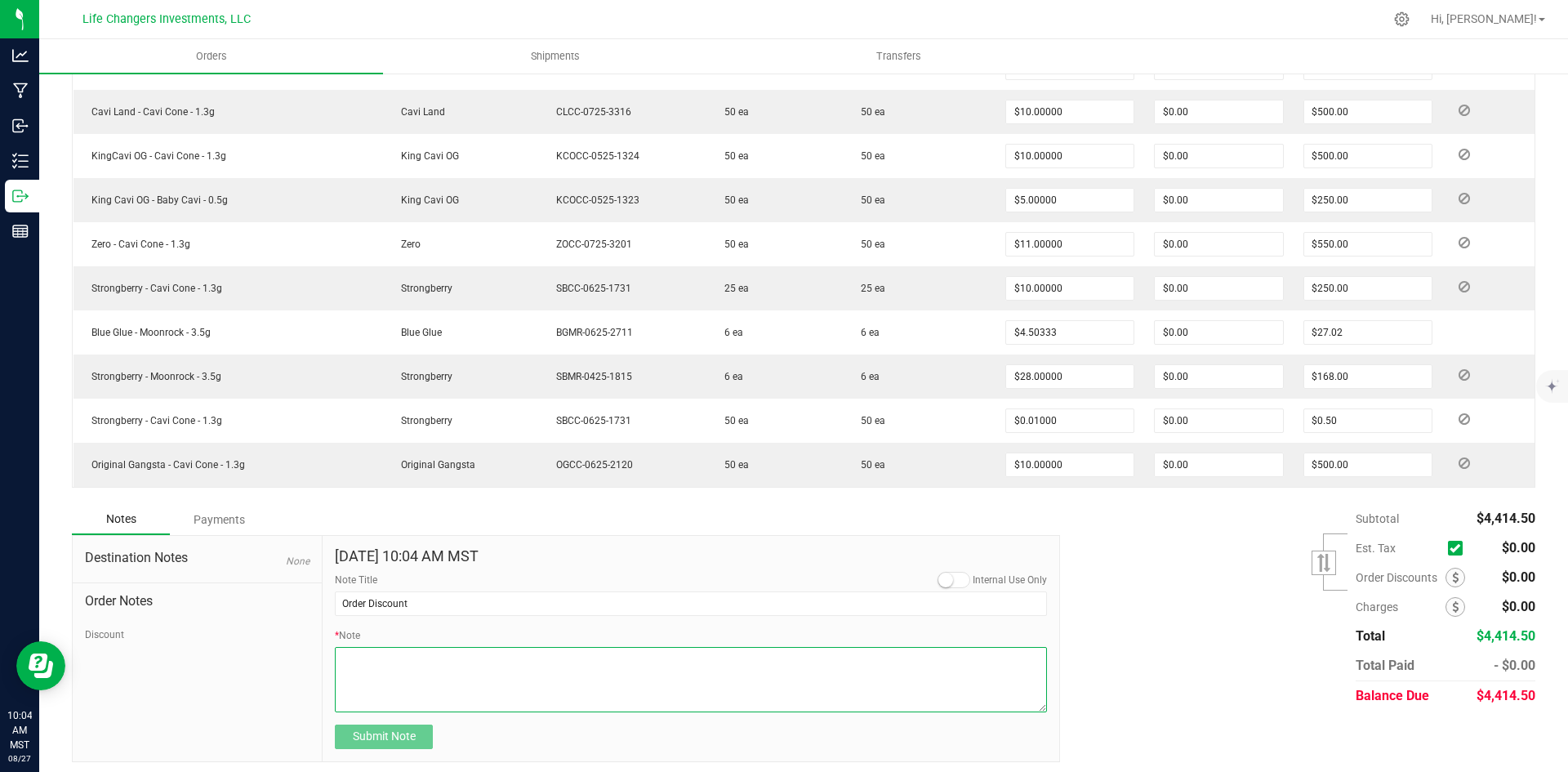
click at [362, 660] on textarea "* Note" at bounding box center [691, 679] width 712 height 65
type textarea "Anniversary [DATE] MR [PERSON_NAME] - $139.98"
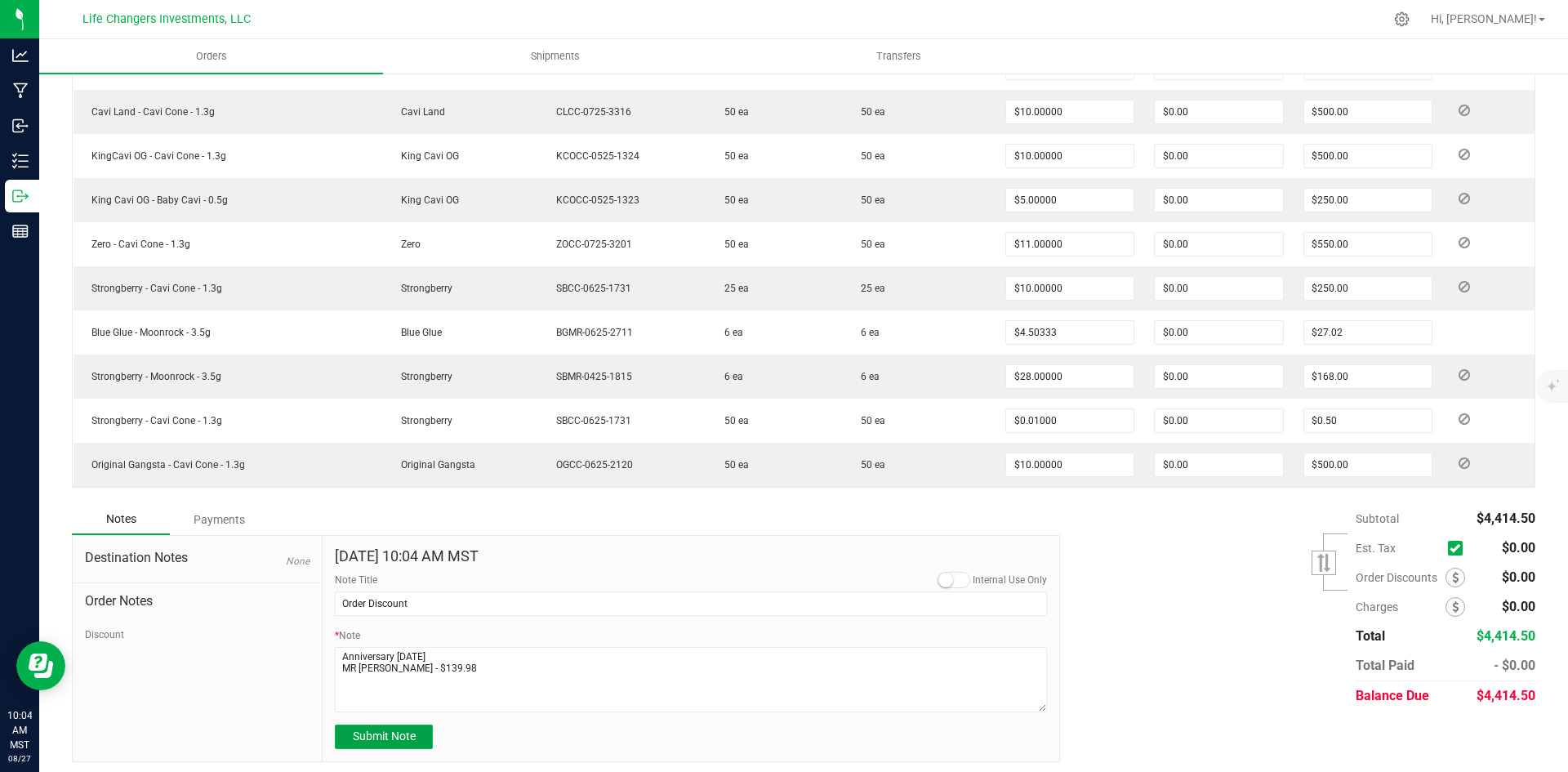
click at [364, 733] on span "Submit Note" at bounding box center [384, 736] width 63 height 13
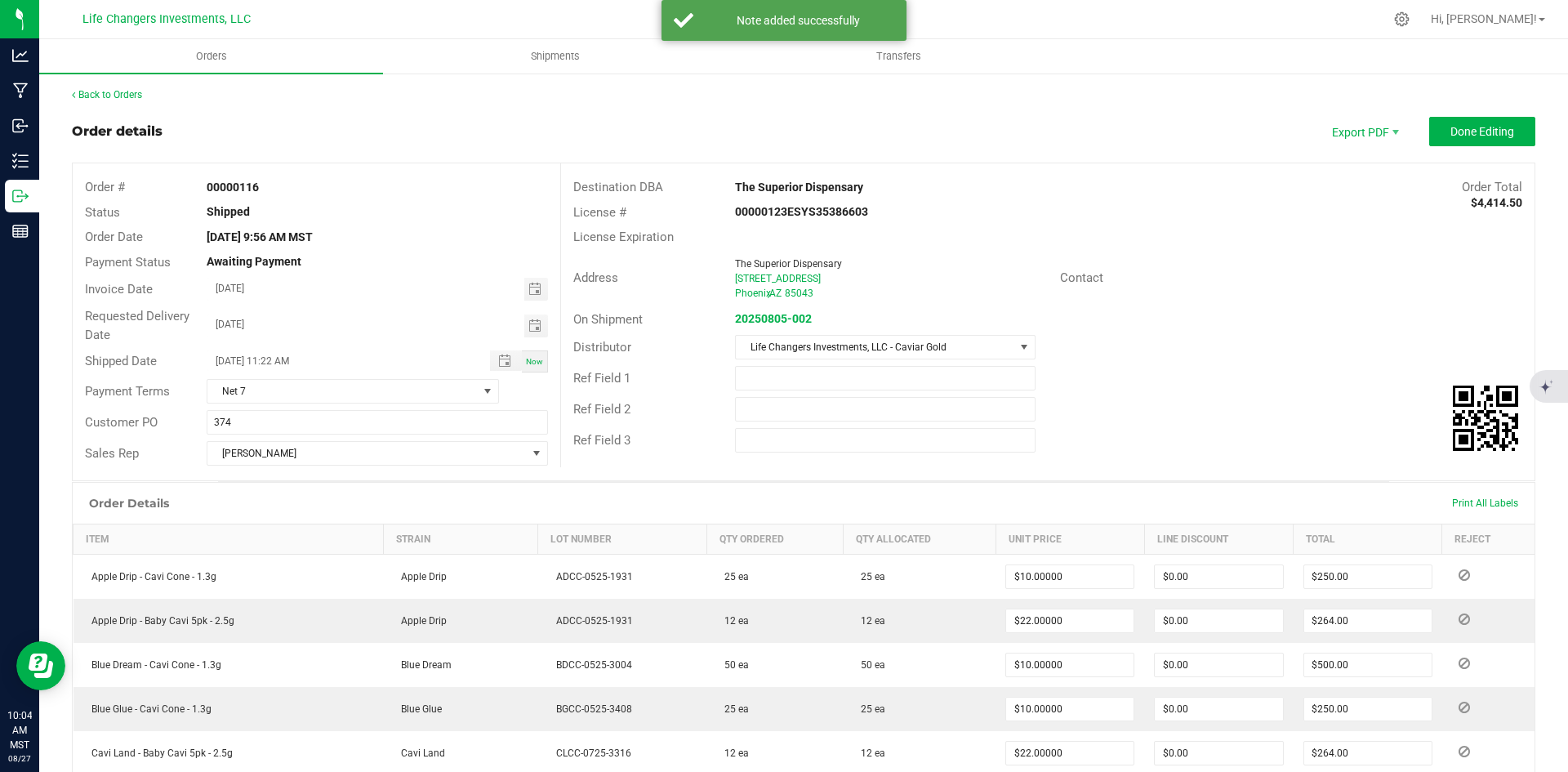
scroll to position [0, 0]
click at [1459, 137] on span "Done Editing" at bounding box center [1482, 133] width 63 height 13
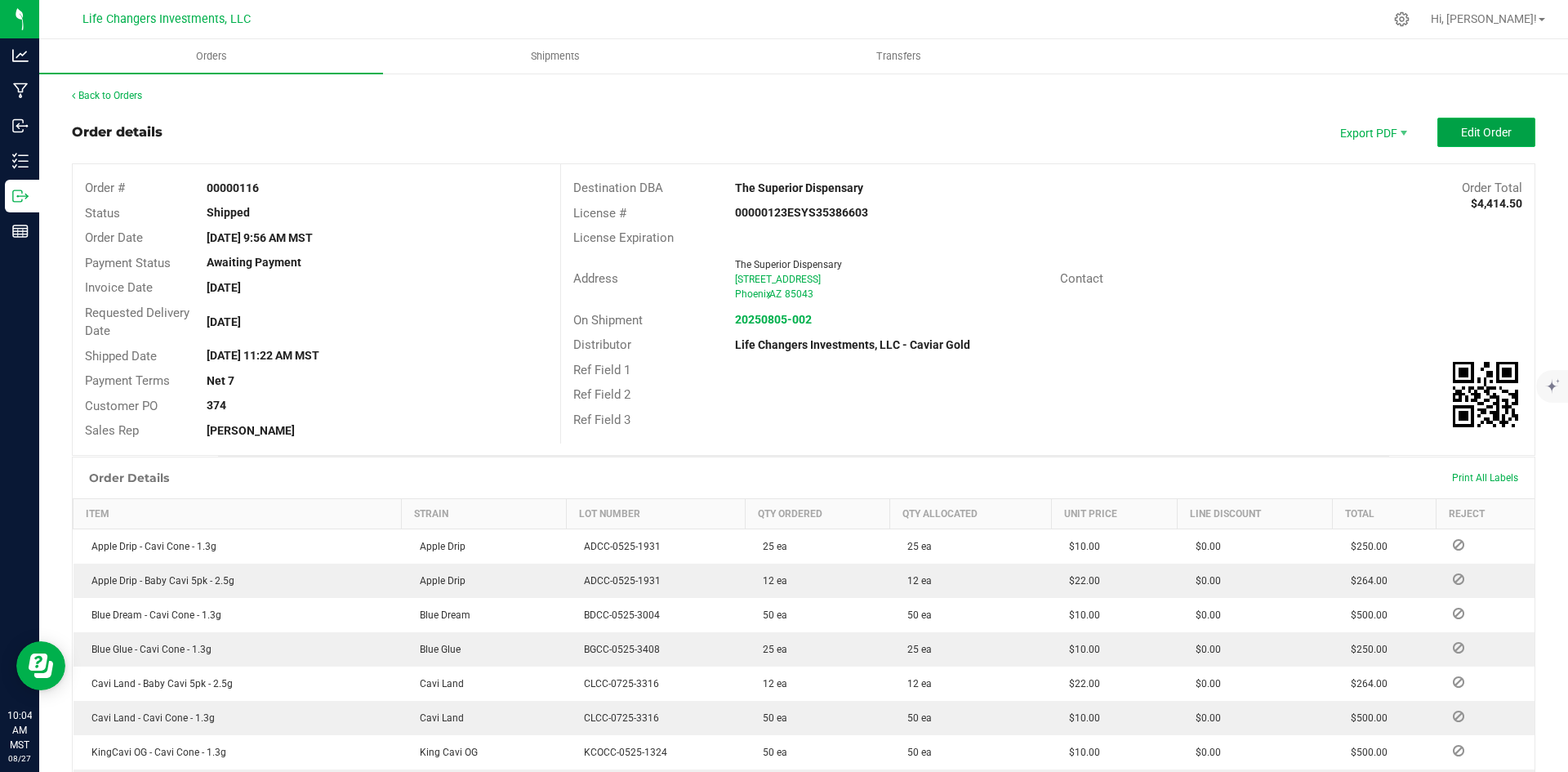
click at [1469, 130] on span "Edit Order" at bounding box center [1487, 133] width 51 height 13
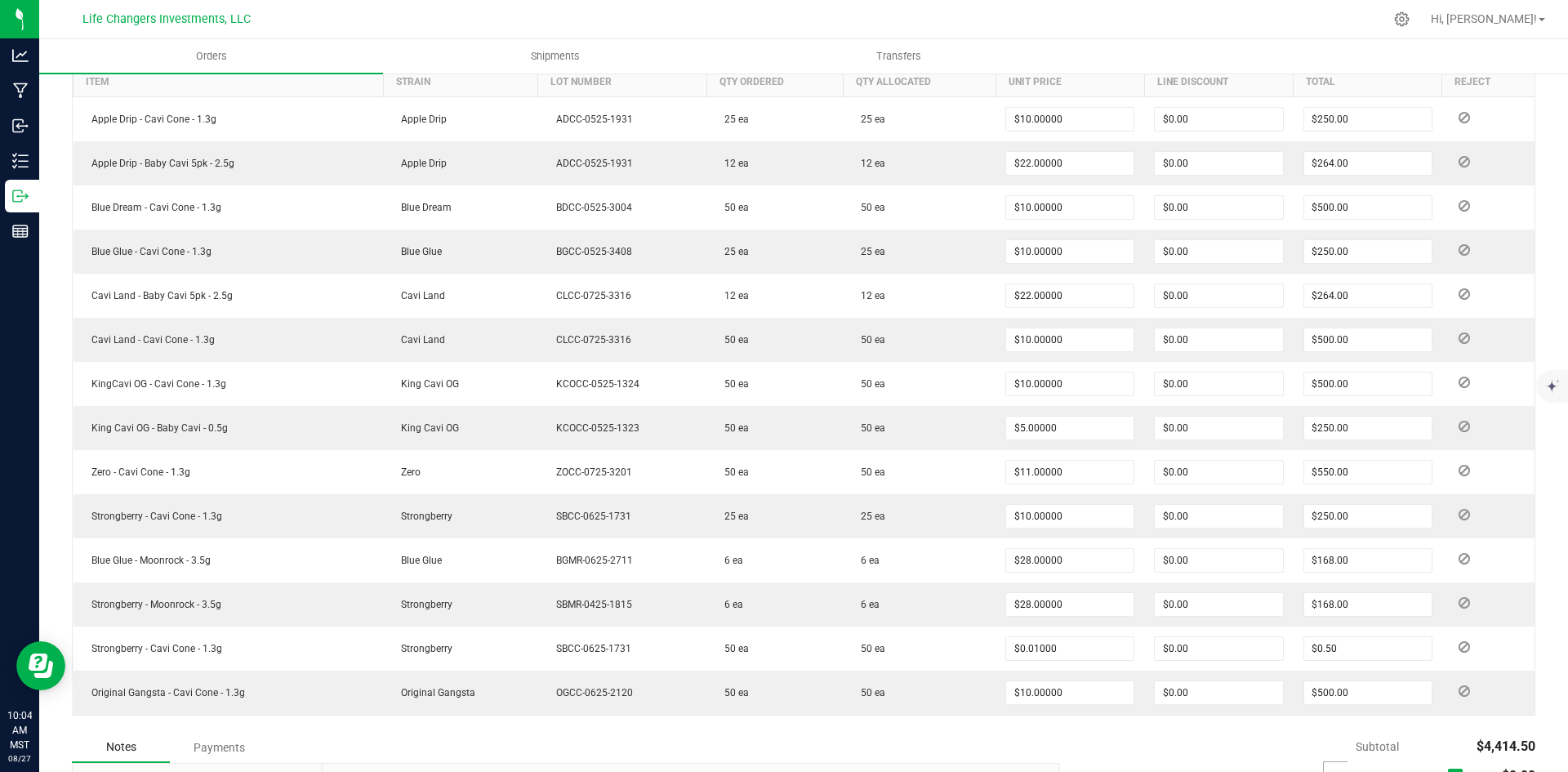
scroll to position [653, 0]
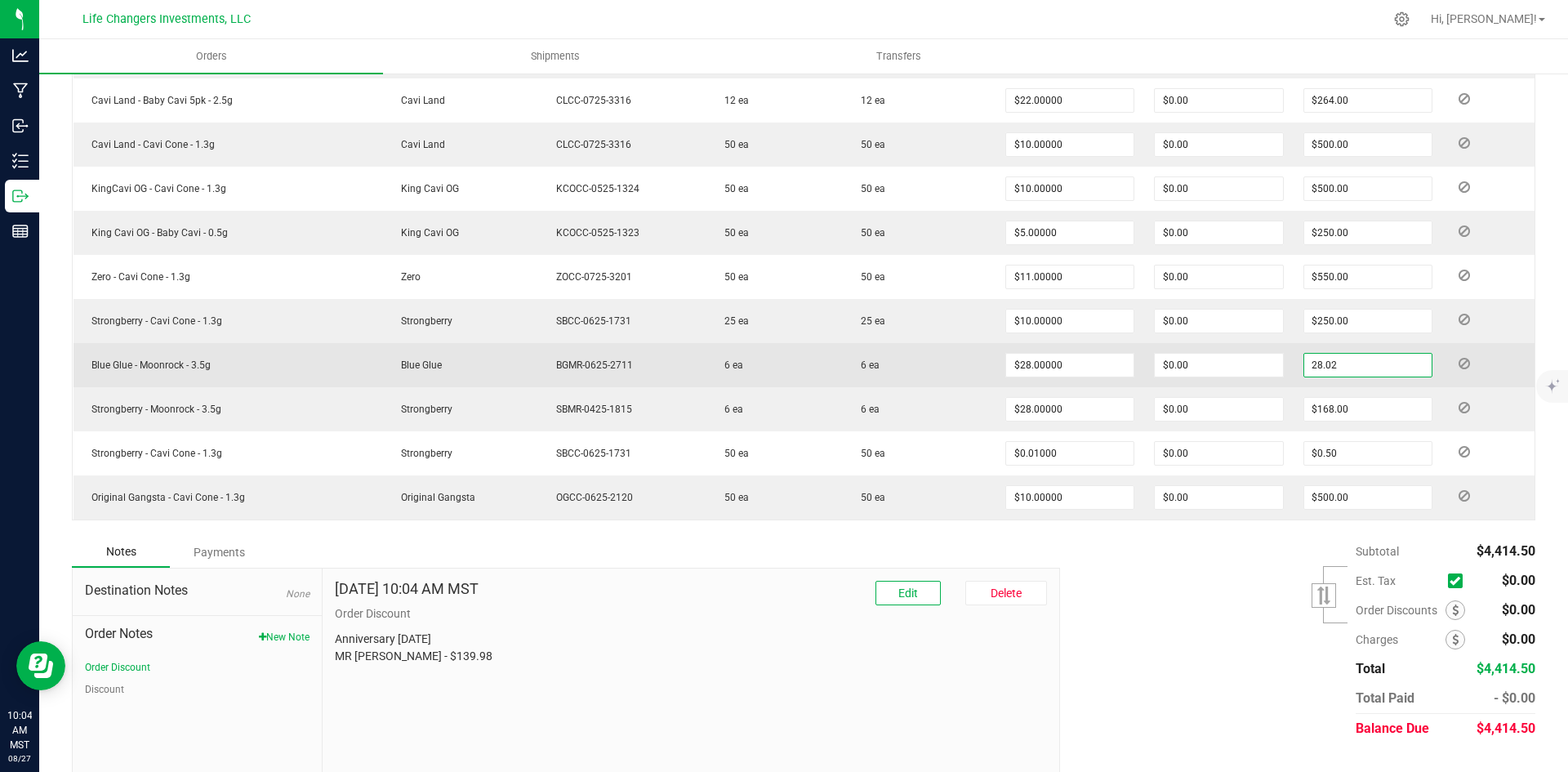
type input "28.02"
type input "$4.67000"
type input "$28.02"
click at [1480, 370] on td at bounding box center [1488, 365] width 92 height 44
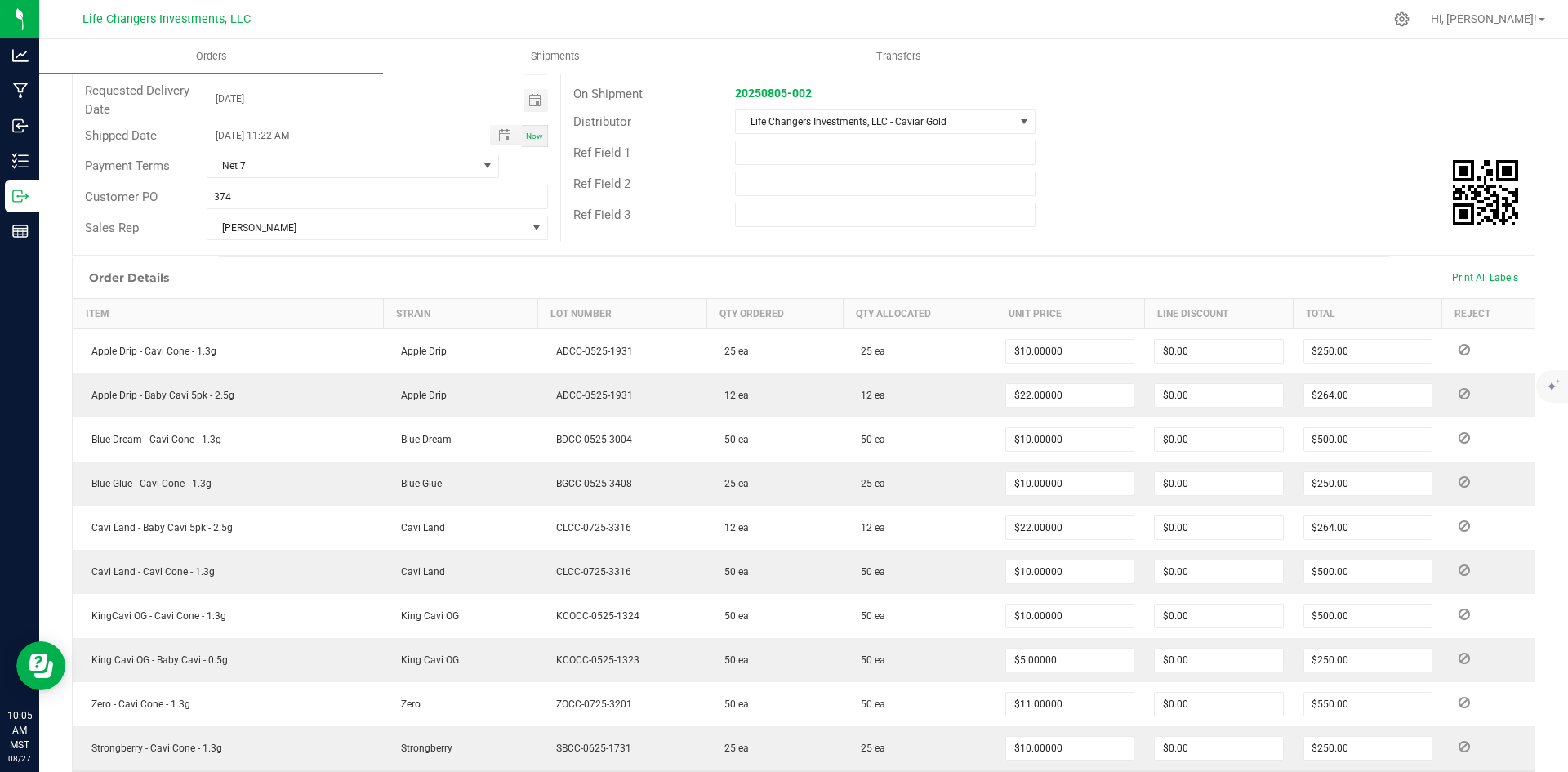
scroll to position [0, 0]
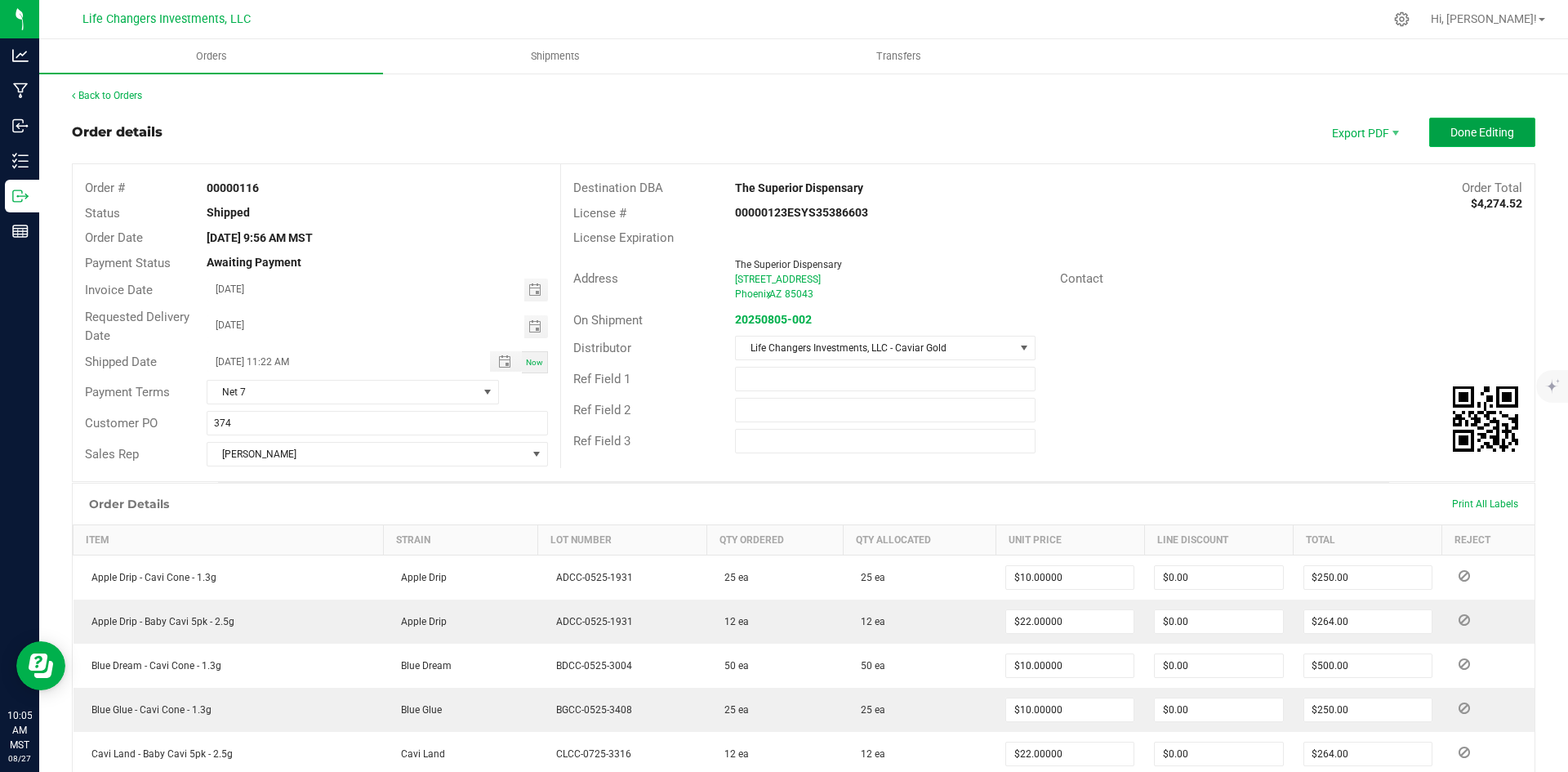
click at [1478, 128] on span "Done Editing" at bounding box center [1482, 133] width 63 height 13
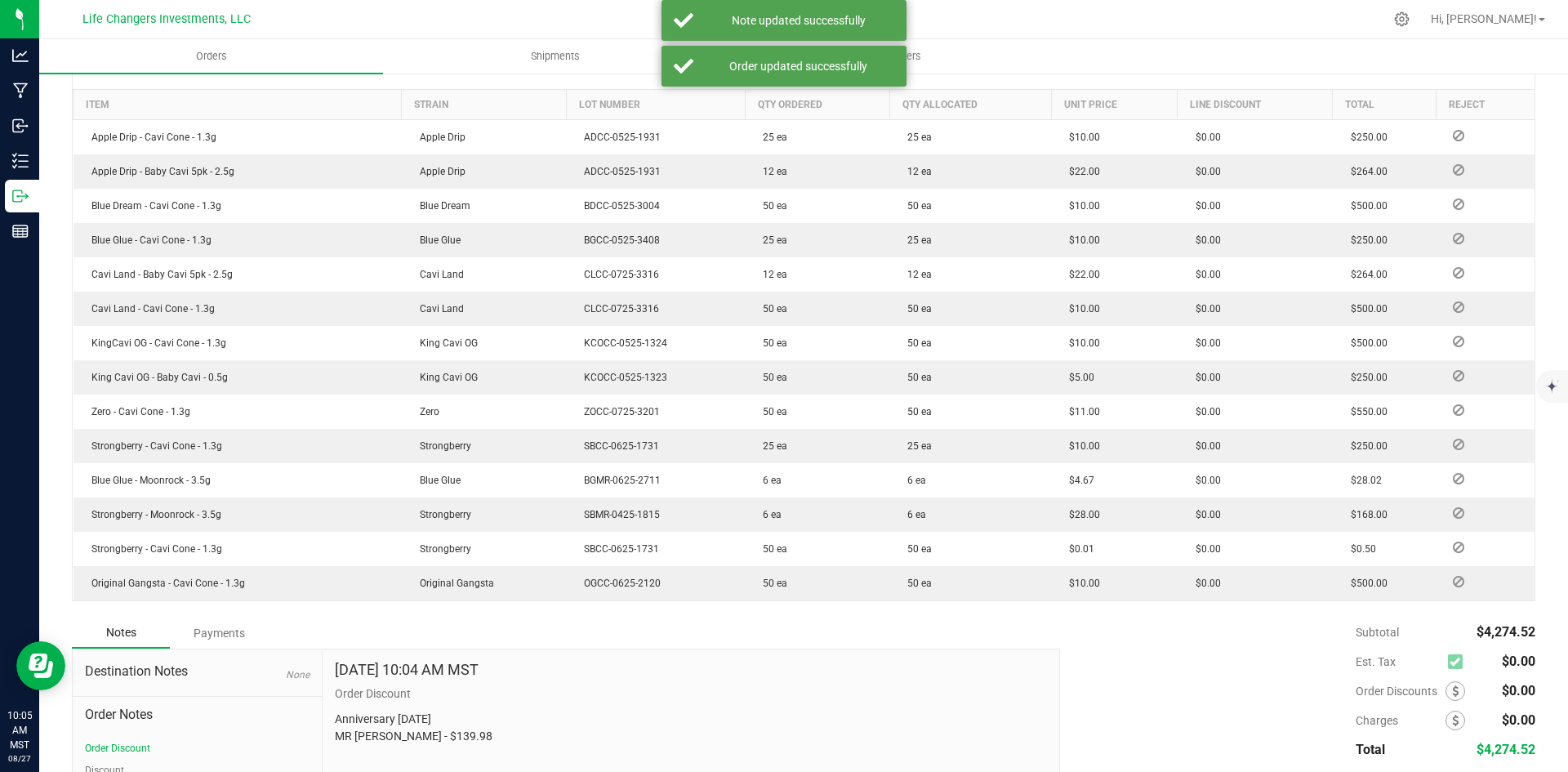
scroll to position [523, 0]
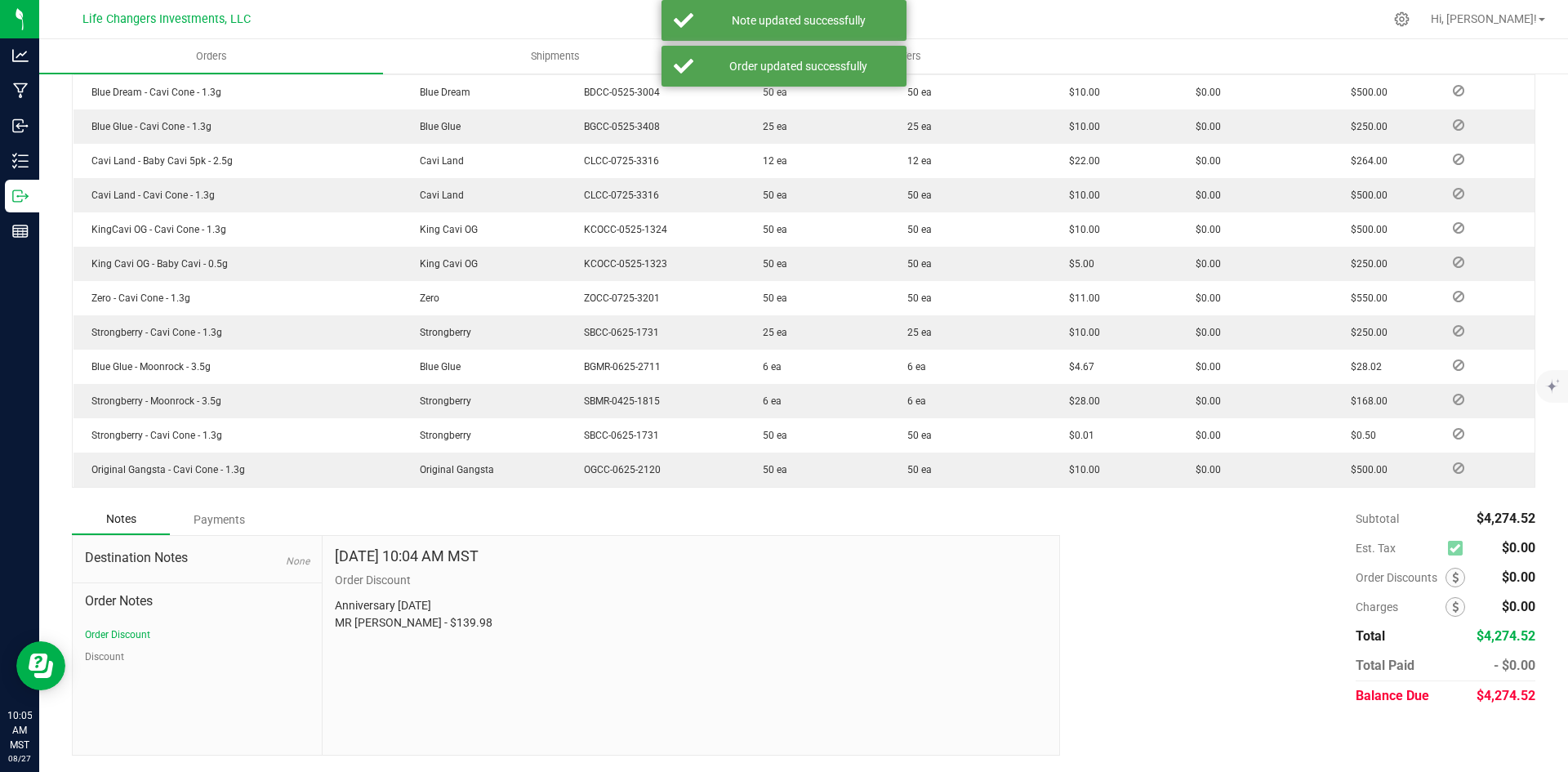
click at [211, 515] on div "Payments" at bounding box center [218, 519] width 98 height 30
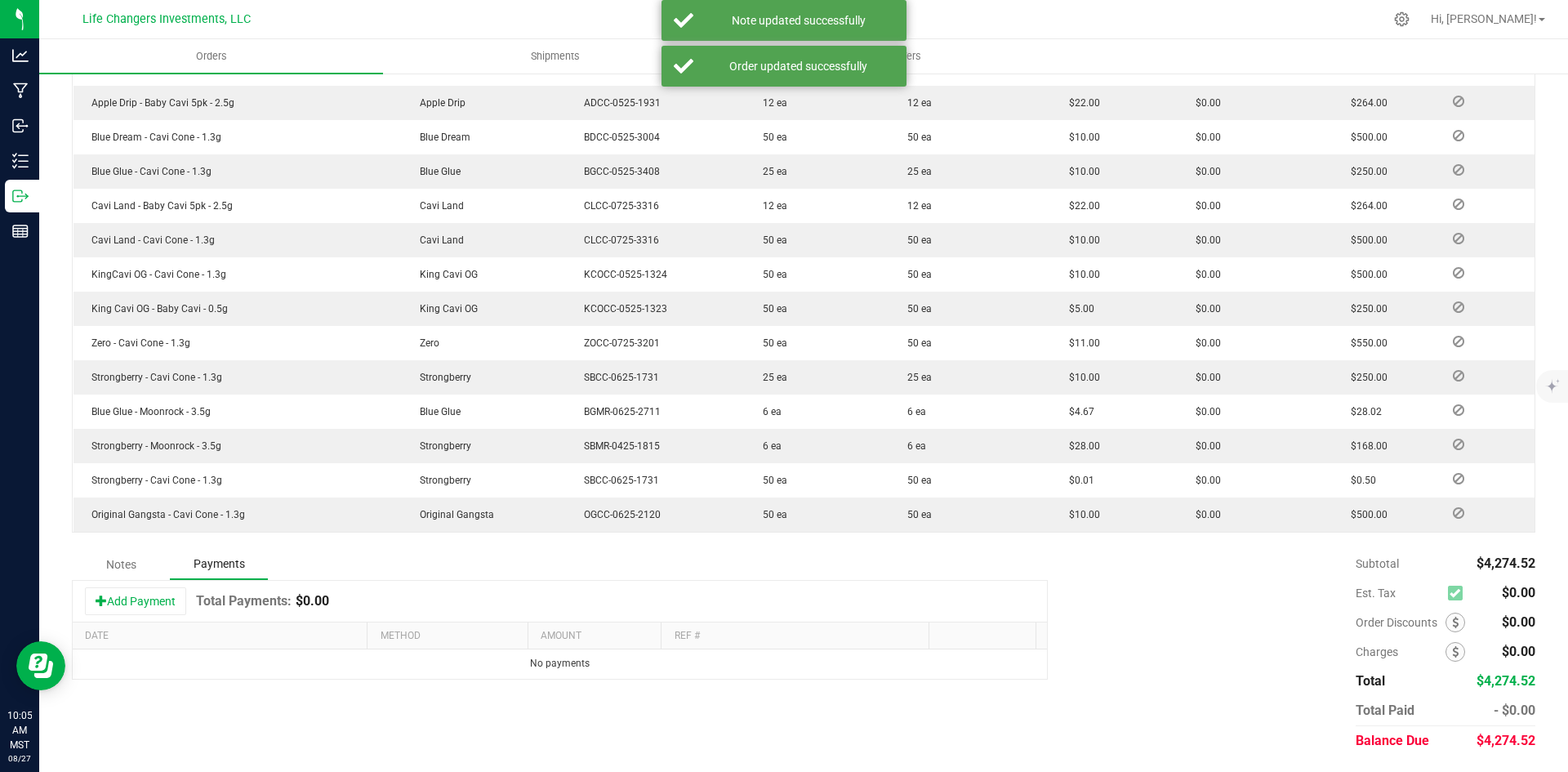
scroll to position [478, 0]
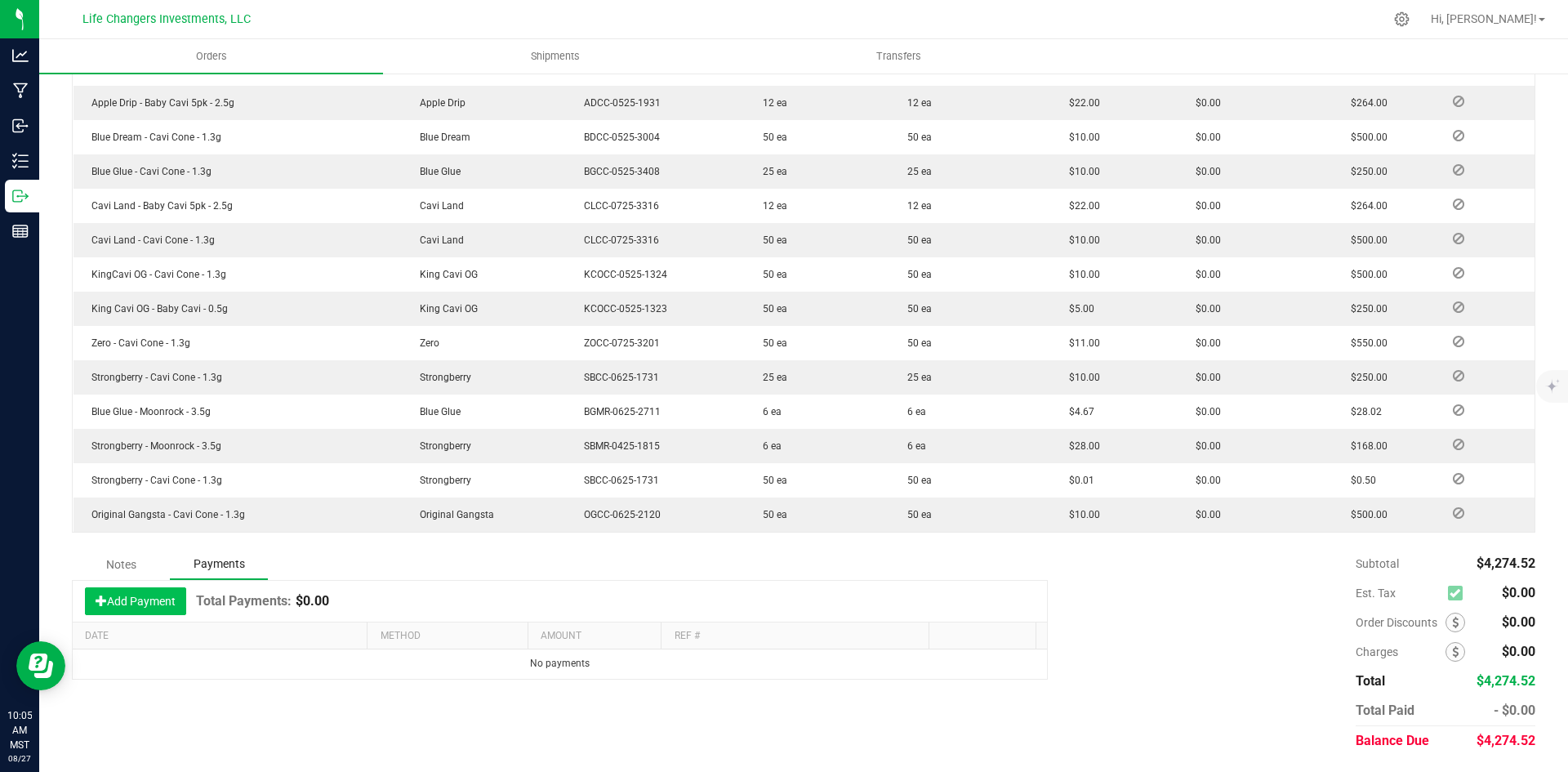
click at [140, 600] on button "Add Payment" at bounding box center [135, 602] width 101 height 28
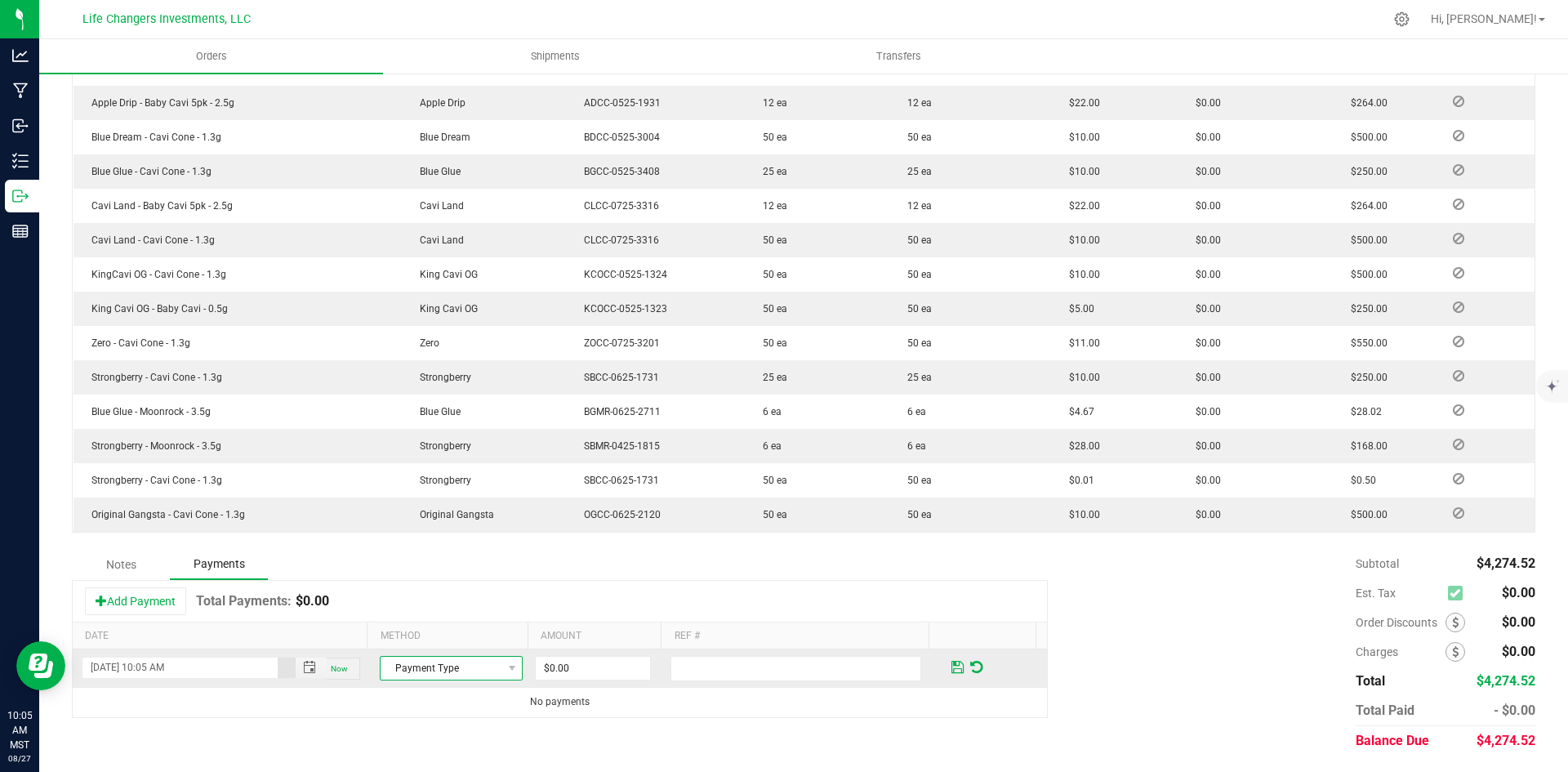
click at [459, 671] on span "Payment Type" at bounding box center [441, 668] width 121 height 23
click at [452, 639] on li "Check" at bounding box center [444, 641] width 138 height 23
click at [605, 674] on input "0" at bounding box center [592, 668] width 114 height 23
type input "$4,274.52"
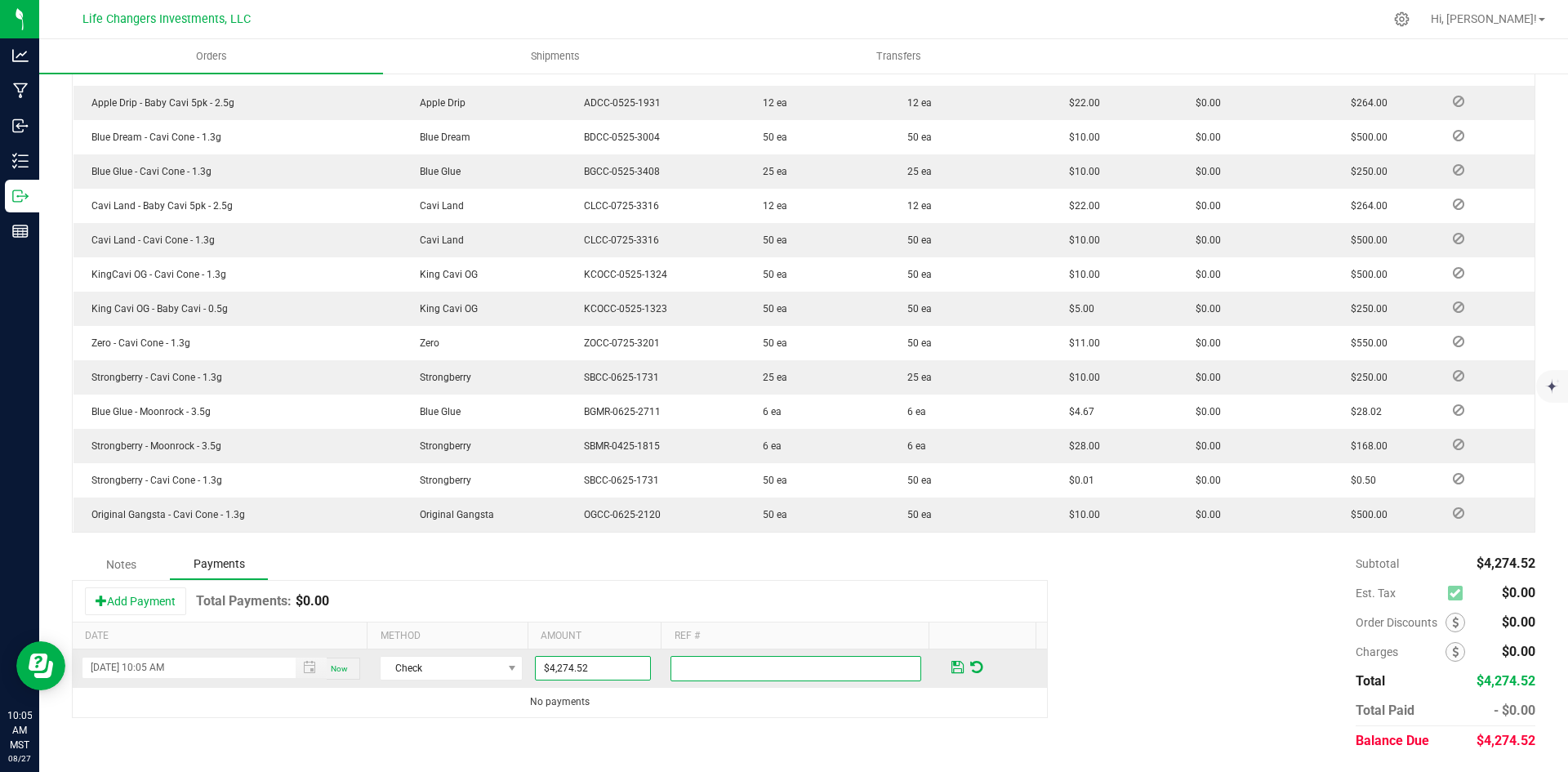
click at [719, 665] on input "text" at bounding box center [796, 668] width 251 height 26
type input "chk #3102"
click at [951, 664] on span at bounding box center [957, 667] width 12 height 15
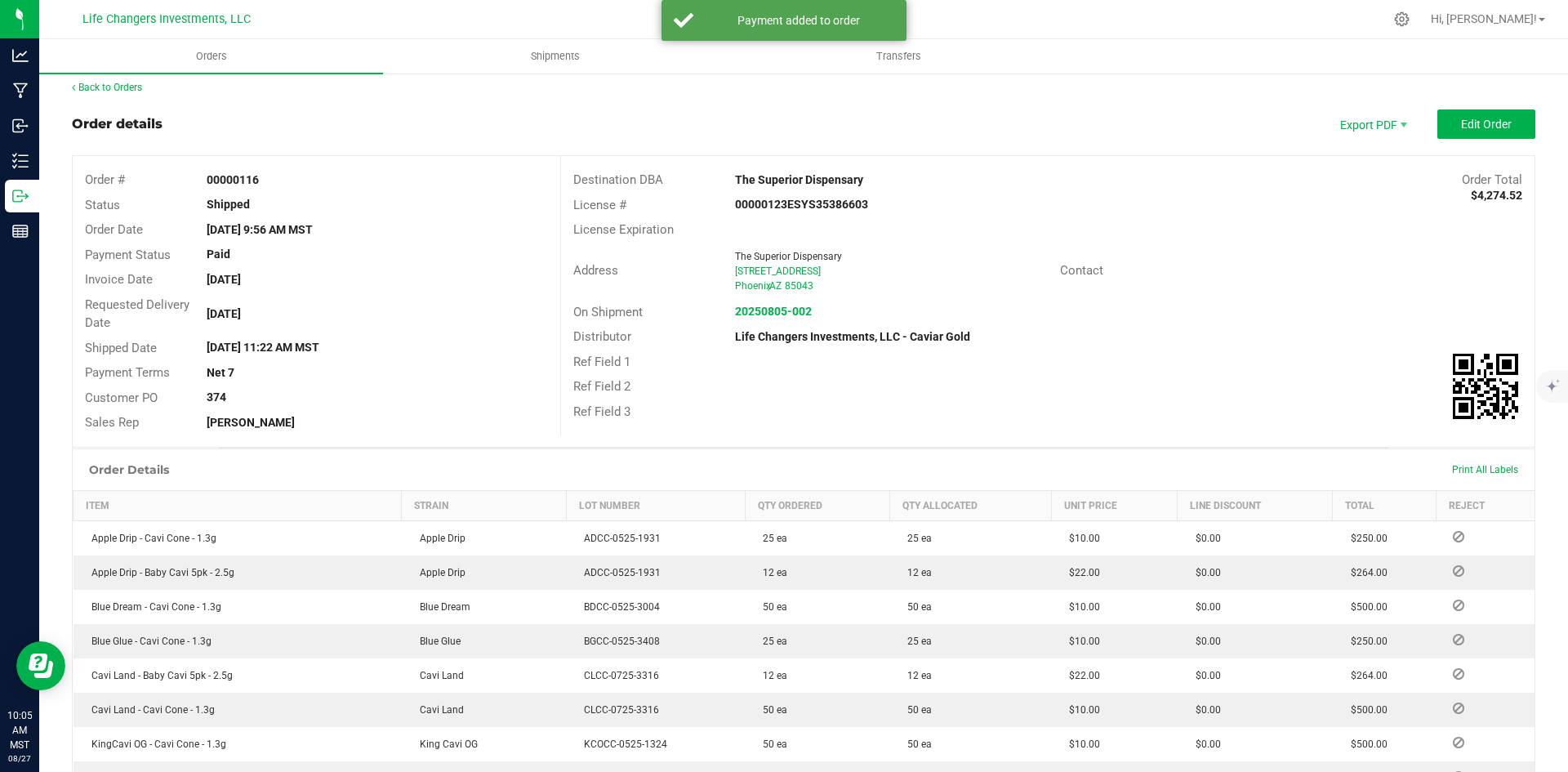
scroll to position [0, 0]
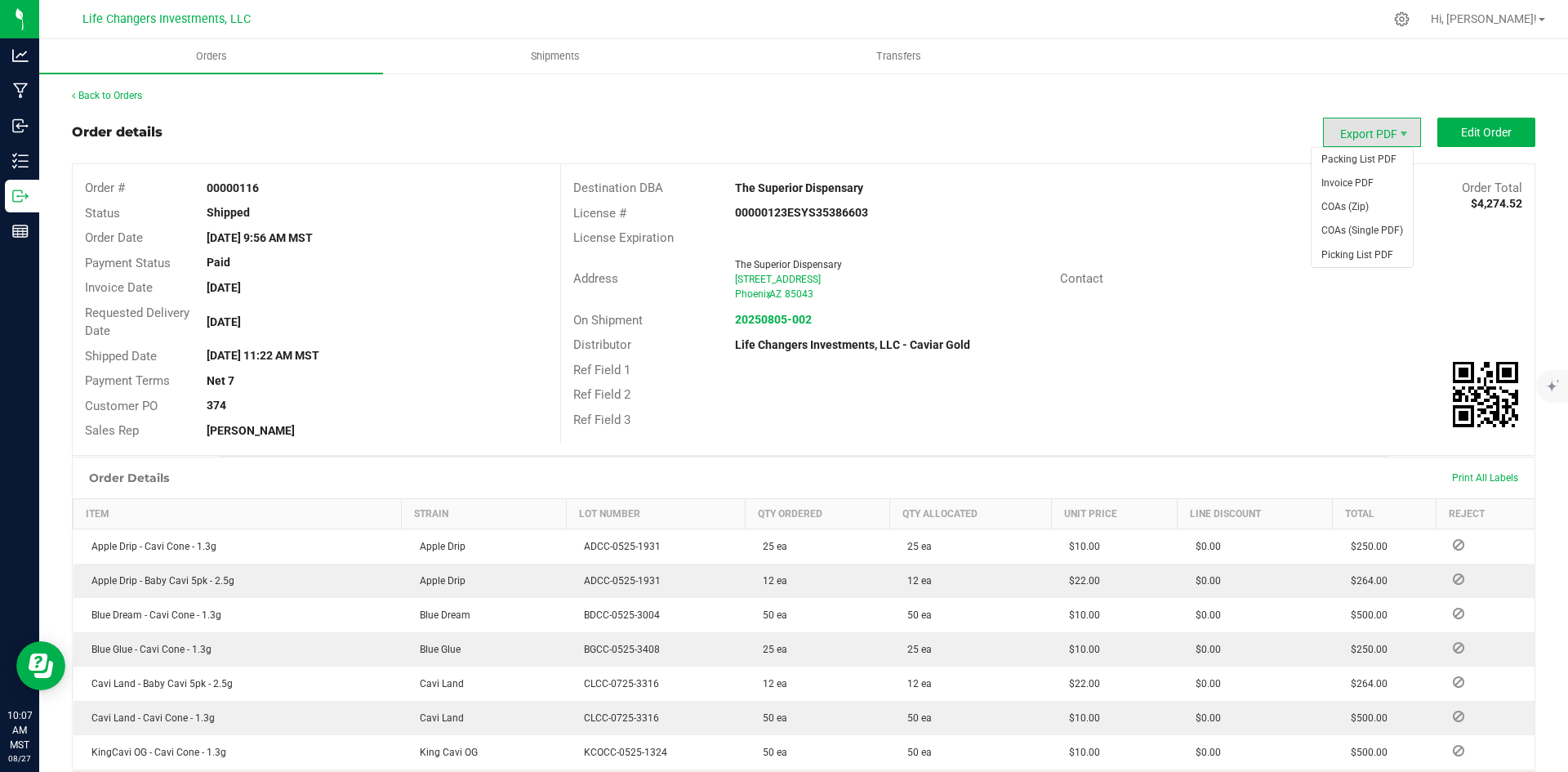
click at [1351, 130] on span "Export PDF" at bounding box center [1371, 133] width 98 height 30
click at [1363, 183] on span "Invoice PDF" at bounding box center [1362, 183] width 101 height 24
